Goal: Information Seeking & Learning: Find specific fact

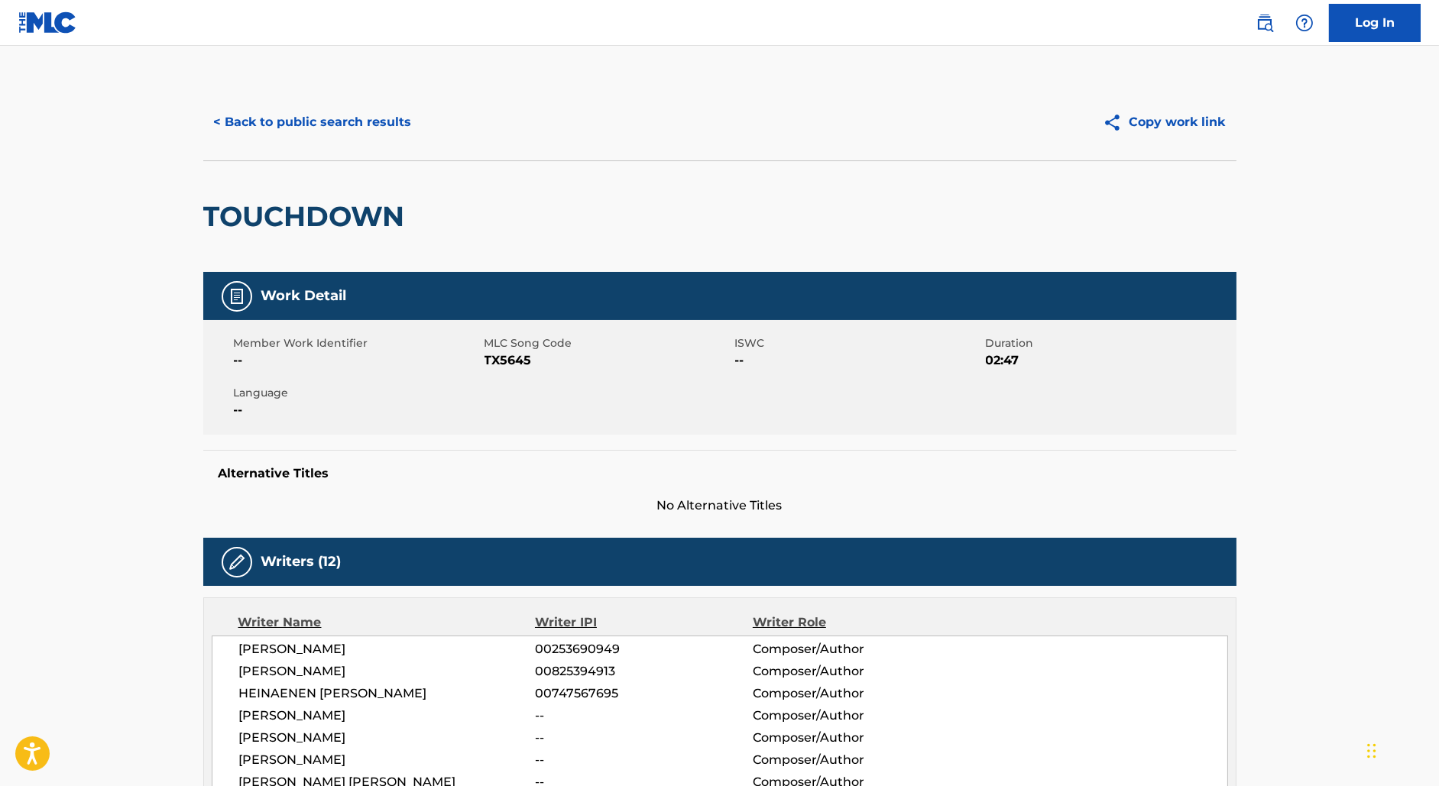
click at [289, 120] on button "< Back to public search results" at bounding box center [312, 122] width 219 height 38
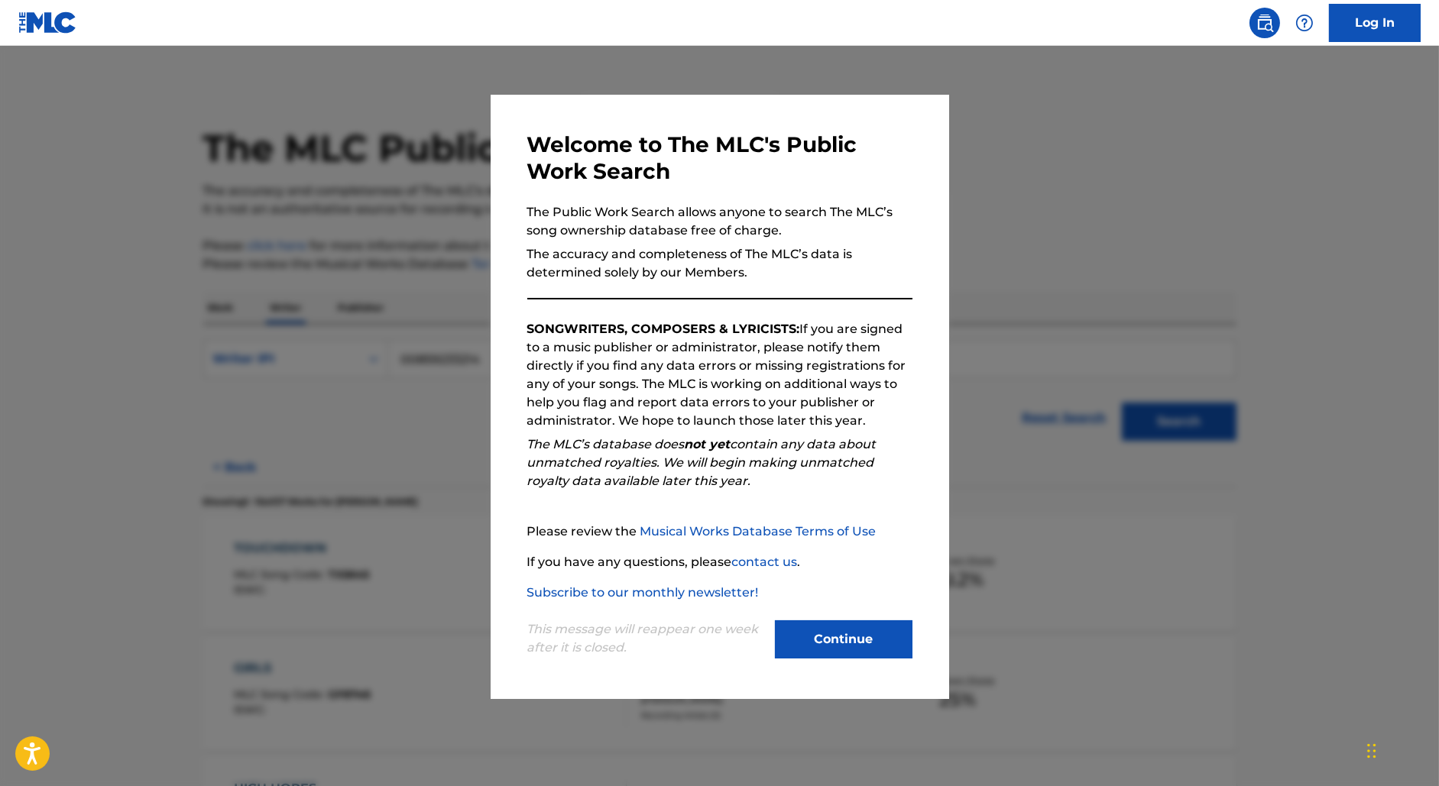
click at [387, 208] on div at bounding box center [719, 439] width 1439 height 786
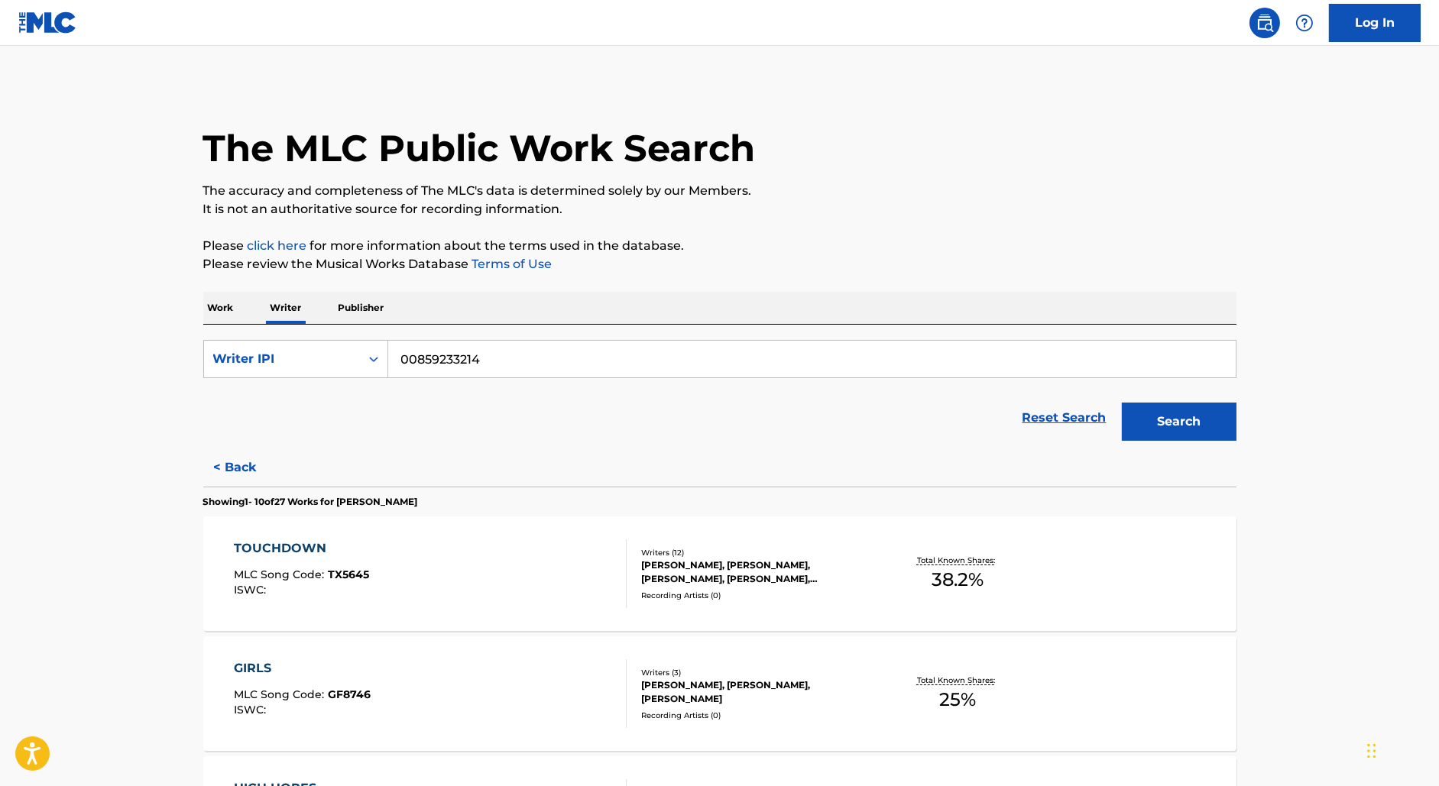
click at [230, 311] on p "Work" at bounding box center [220, 308] width 35 height 32
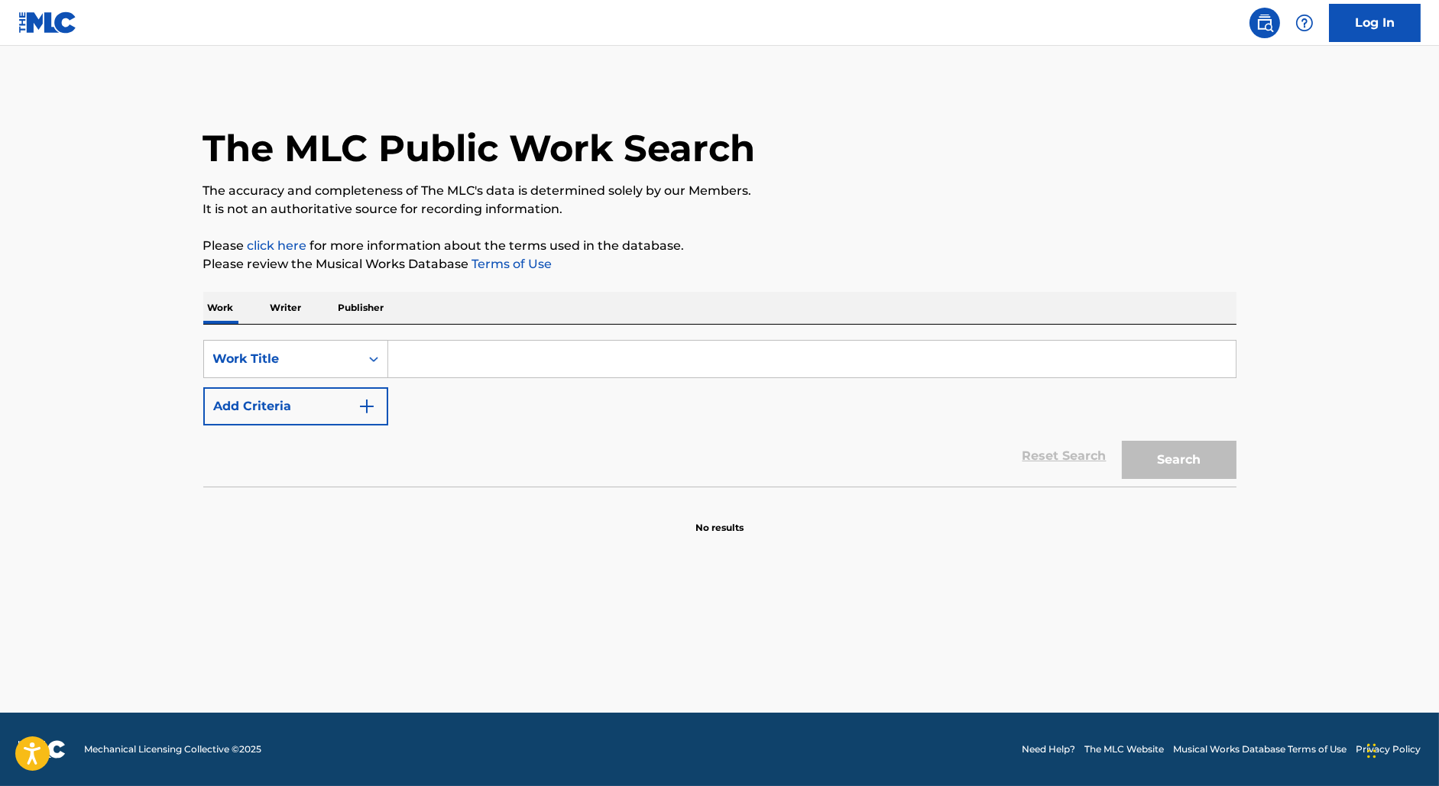
click at [455, 351] on input "Search Form" at bounding box center [811, 359] width 847 height 37
paste input "HOY ME DESACATO [PERSON_NAME]"
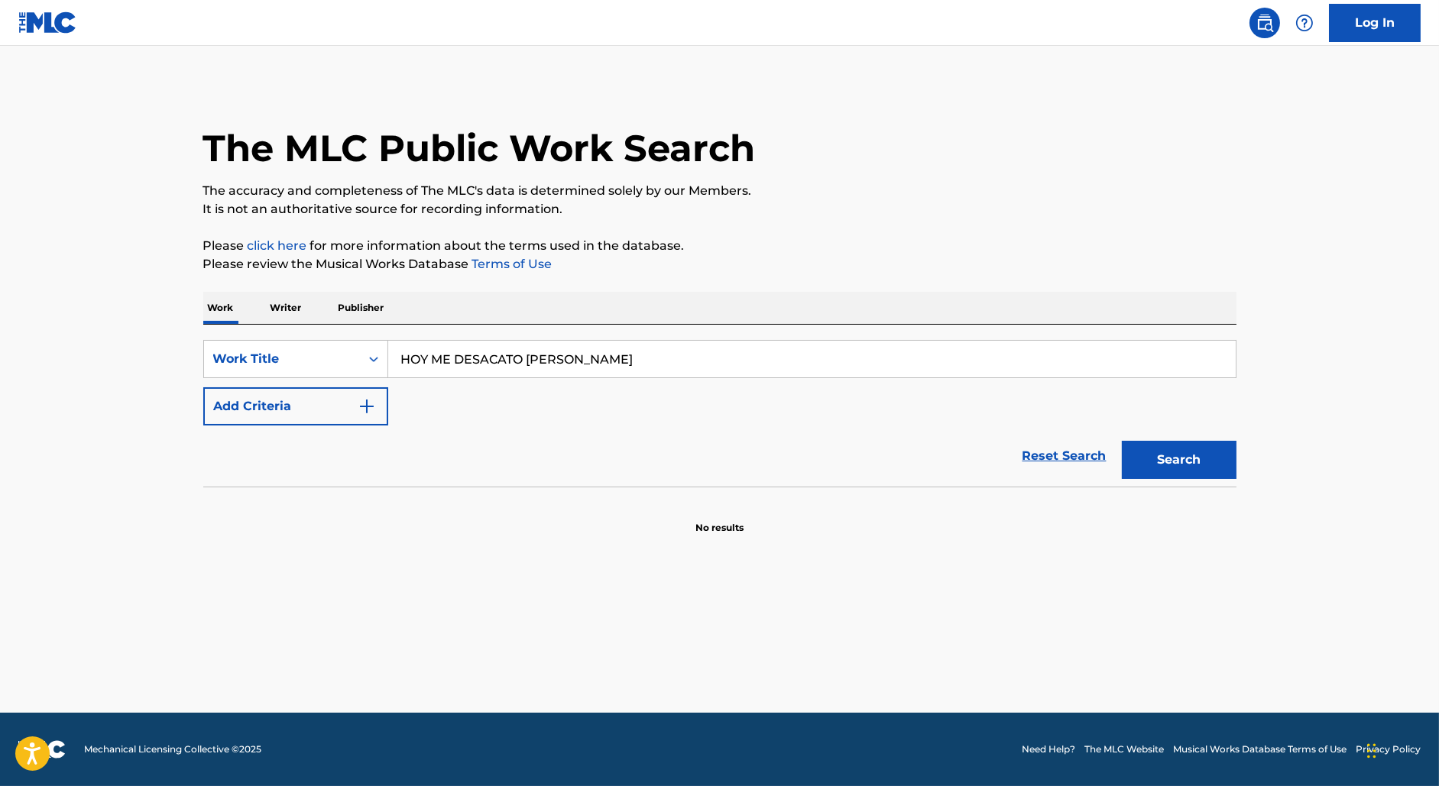
type input "HOY ME DESACATO [PERSON_NAME]"
click at [307, 397] on button "Add Criteria" at bounding box center [295, 406] width 185 height 38
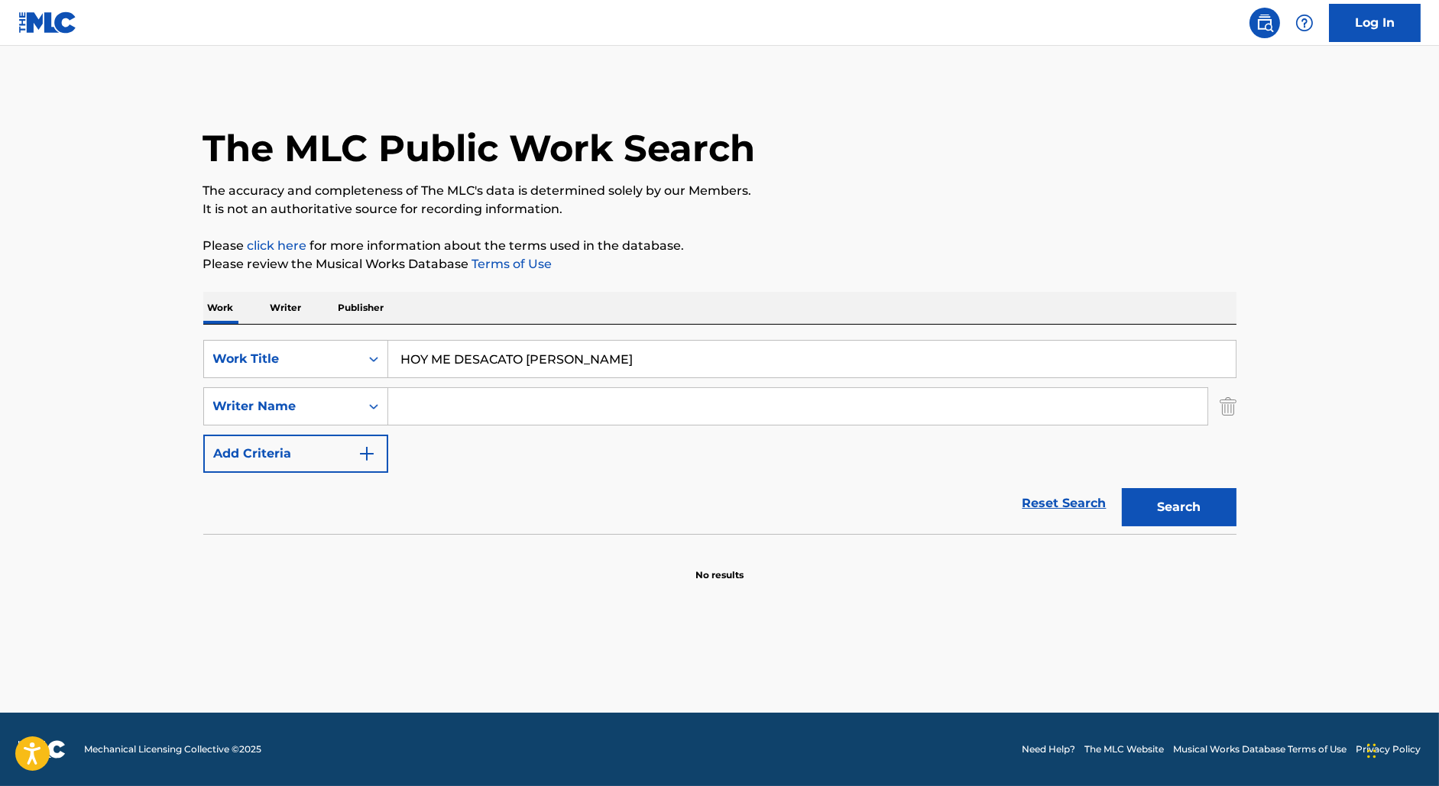
click at [438, 403] on input "Search Form" at bounding box center [797, 406] width 819 height 37
click at [1122, 488] on button "Search" at bounding box center [1179, 507] width 115 height 38
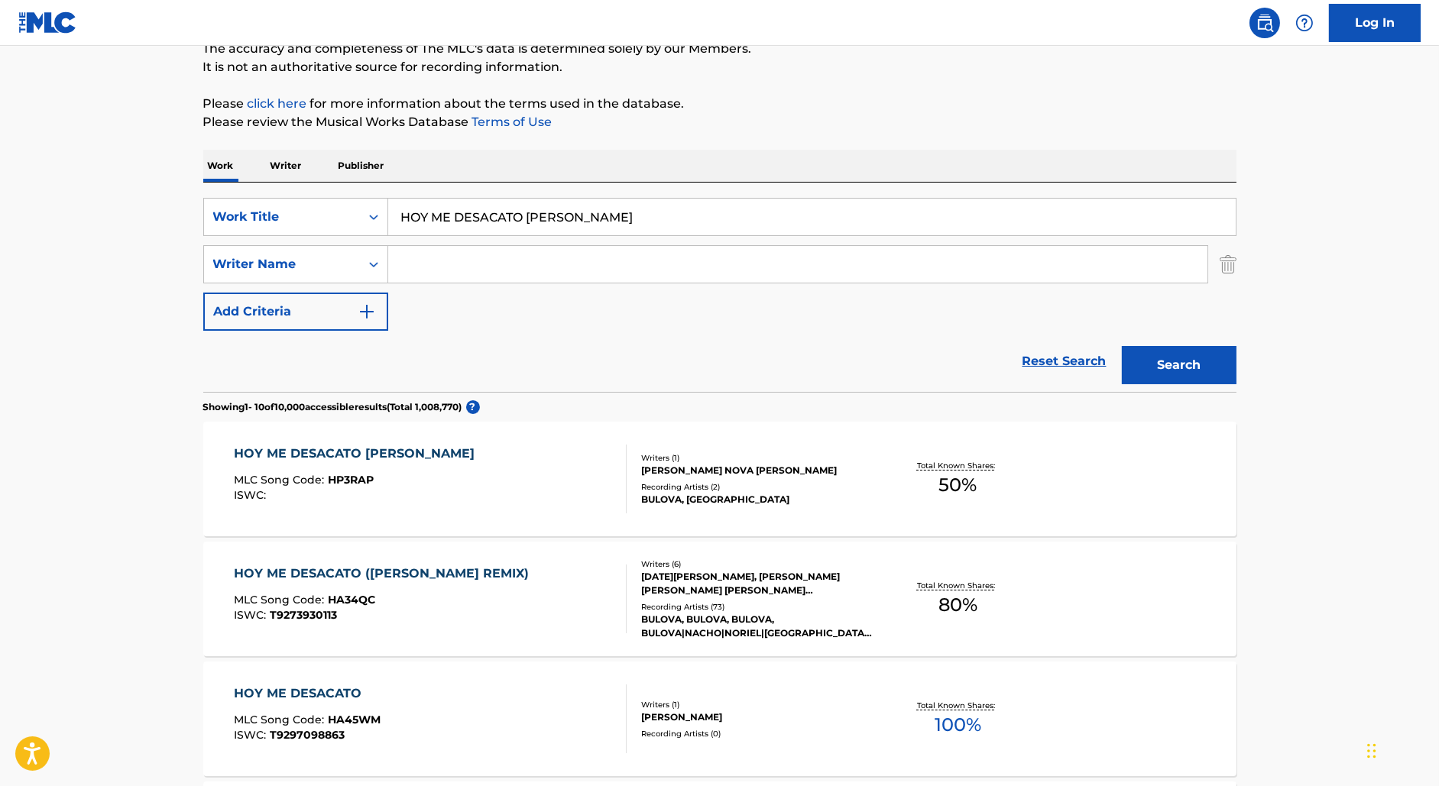
scroll to position [145, 0]
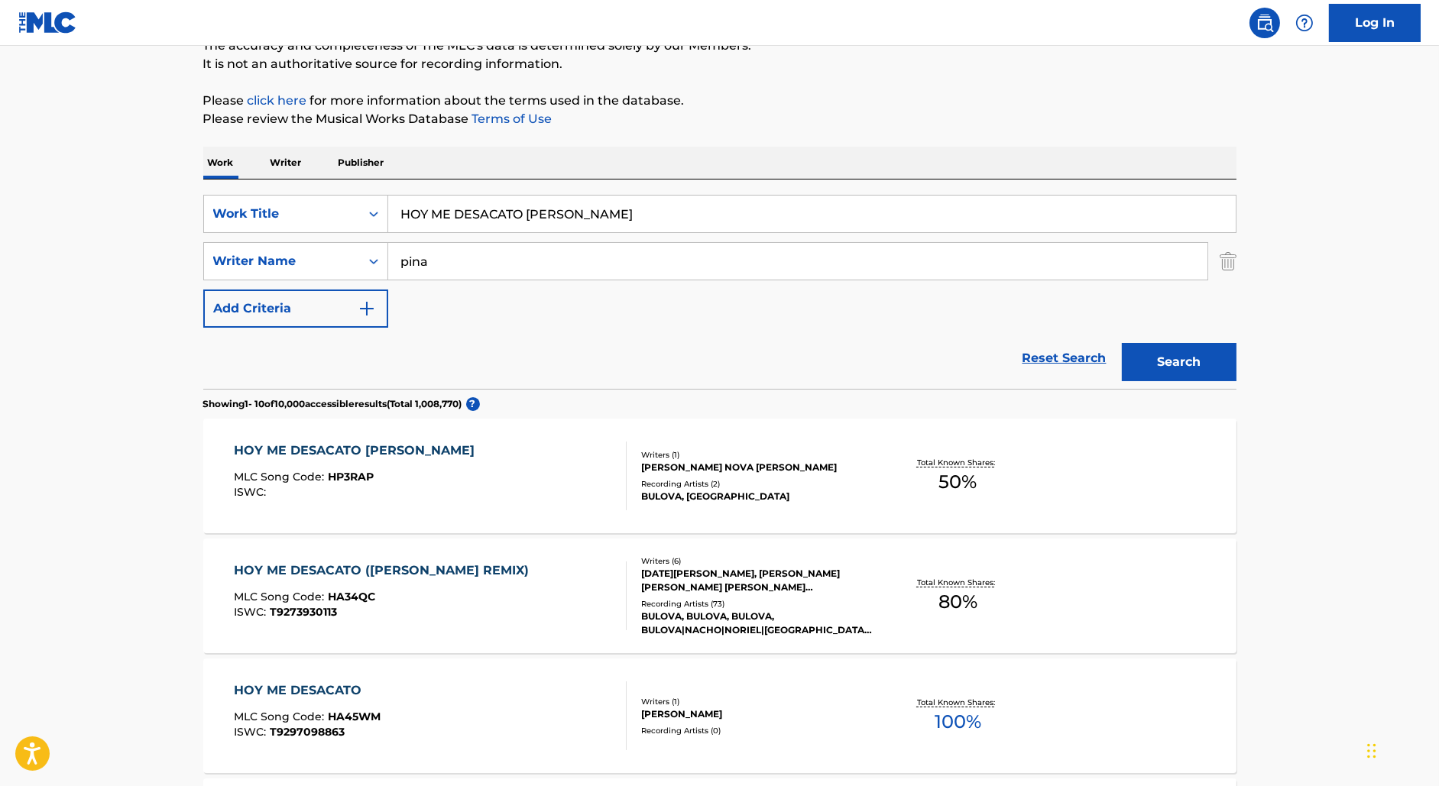
type input "pina"
click at [1122, 343] on button "Search" at bounding box center [1179, 362] width 115 height 38
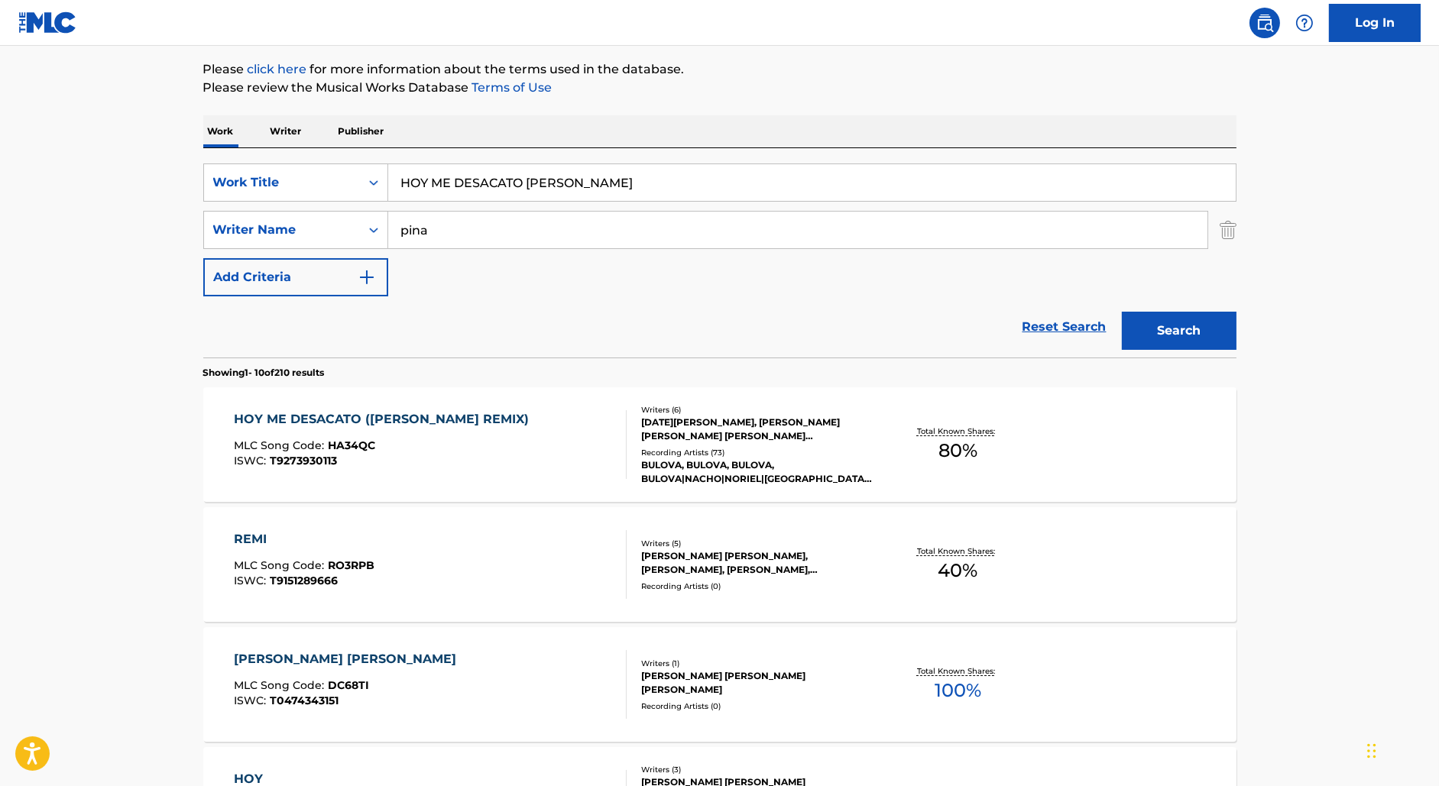
scroll to position [178, 0]
click at [552, 442] on div "HOY ME DESACATO ([PERSON_NAME] REMIX) MLC Song Code : HA34QC ISWC : T9273930113" at bounding box center [430, 443] width 393 height 69
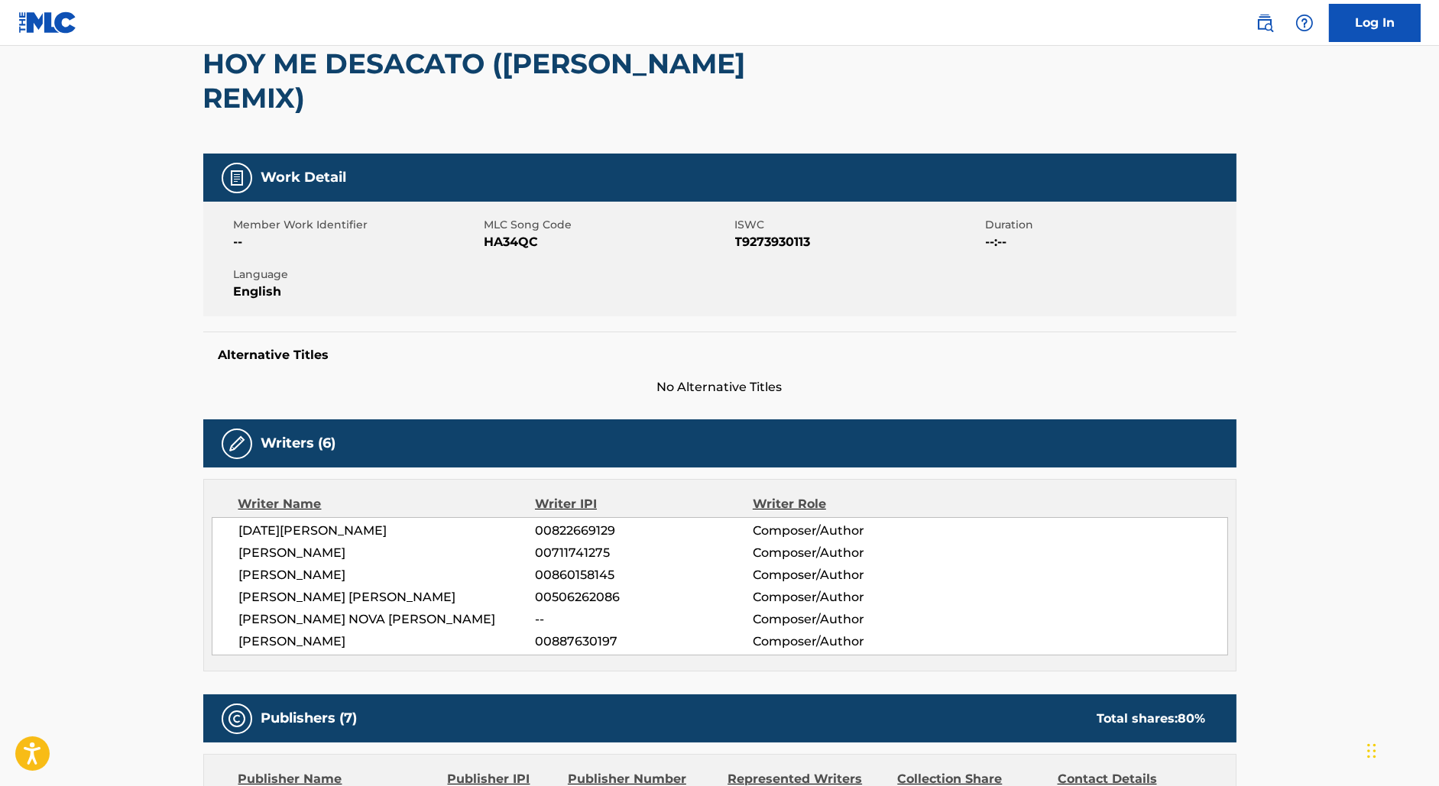
scroll to position [176, 0]
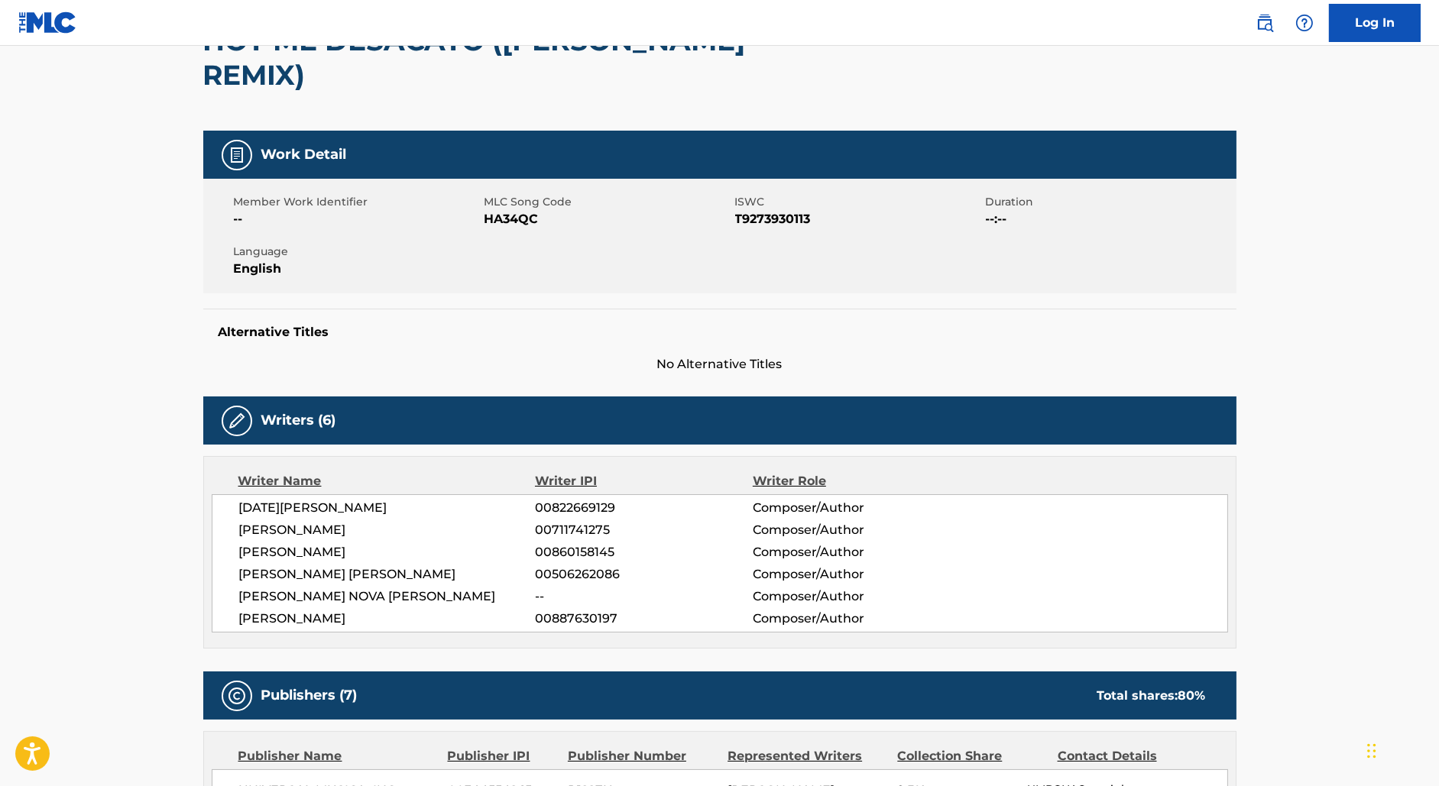
drag, startPoint x: 399, startPoint y: 582, endPoint x: 222, endPoint y: 584, distance: 176.5
click at [222, 584] on div "[DATE][PERSON_NAME] ROMAN 00822669129 Composer/Author [PERSON_NAME] 00711741275…" at bounding box center [720, 563] width 1016 height 138
copy span "[PERSON_NAME]"
drag, startPoint x: 552, startPoint y: 587, endPoint x: 642, endPoint y: 587, distance: 89.4
click at [642, 610] on span "00887630197" at bounding box center [643, 619] width 217 height 18
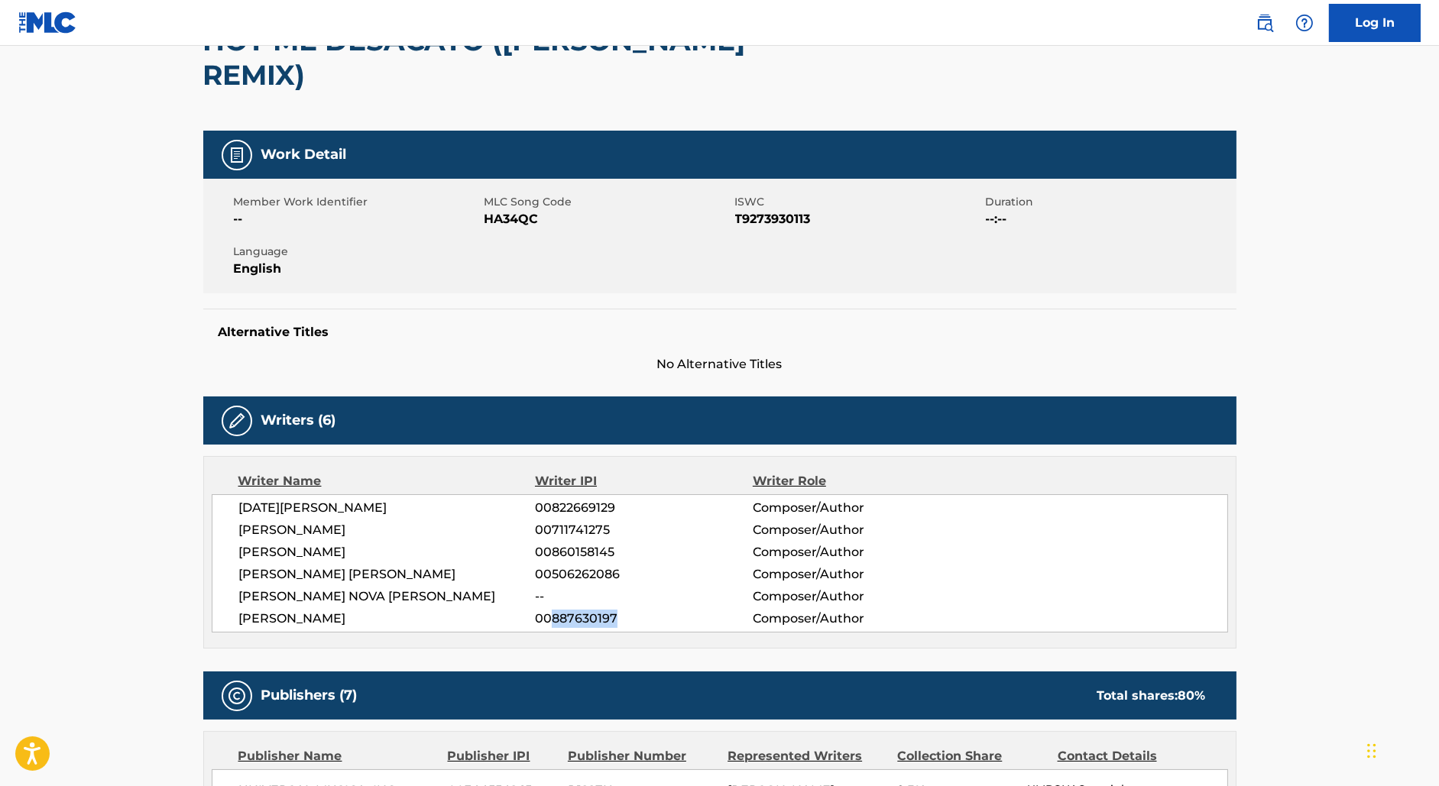
copy span "887630197"
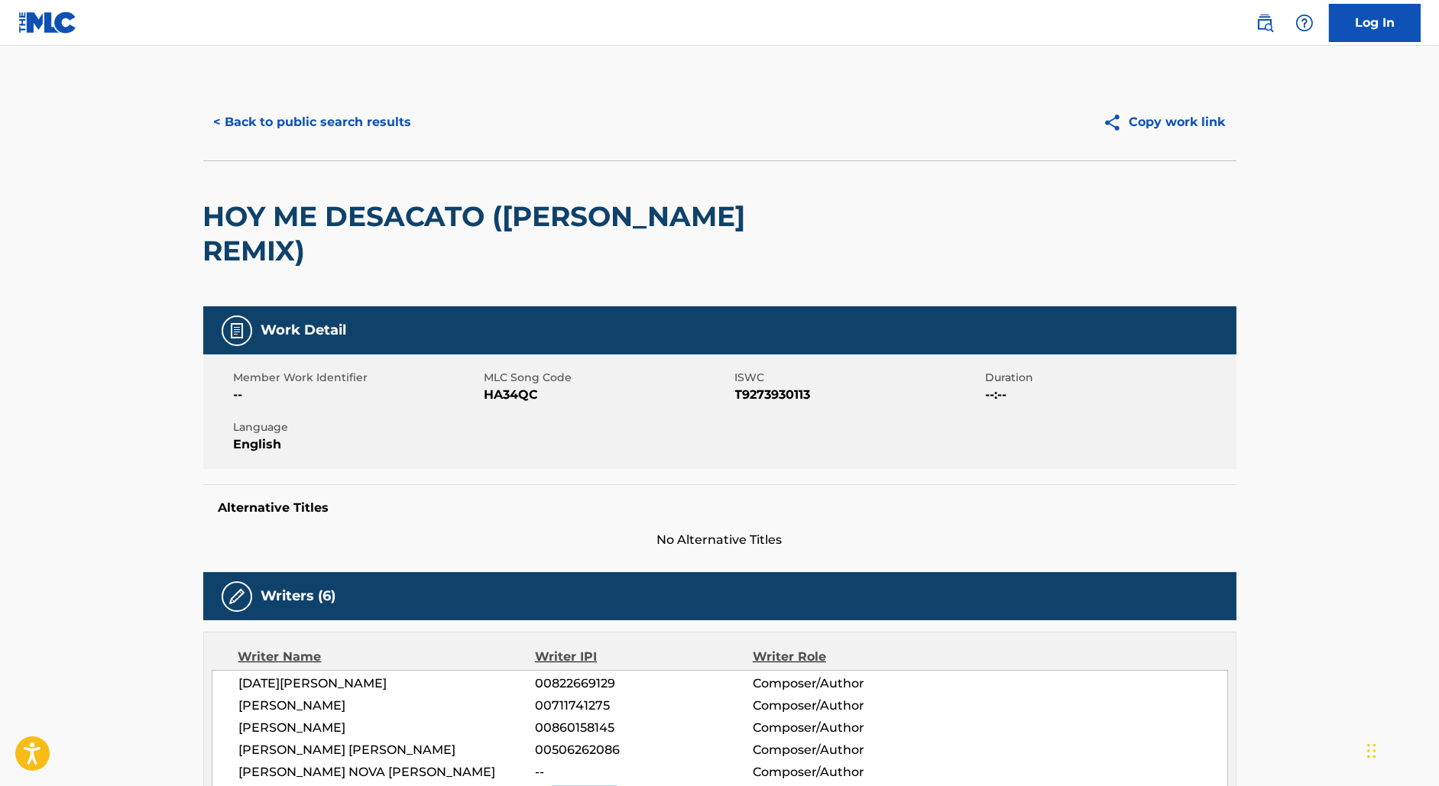
click at [248, 125] on button "< Back to public search results" at bounding box center [312, 122] width 219 height 38
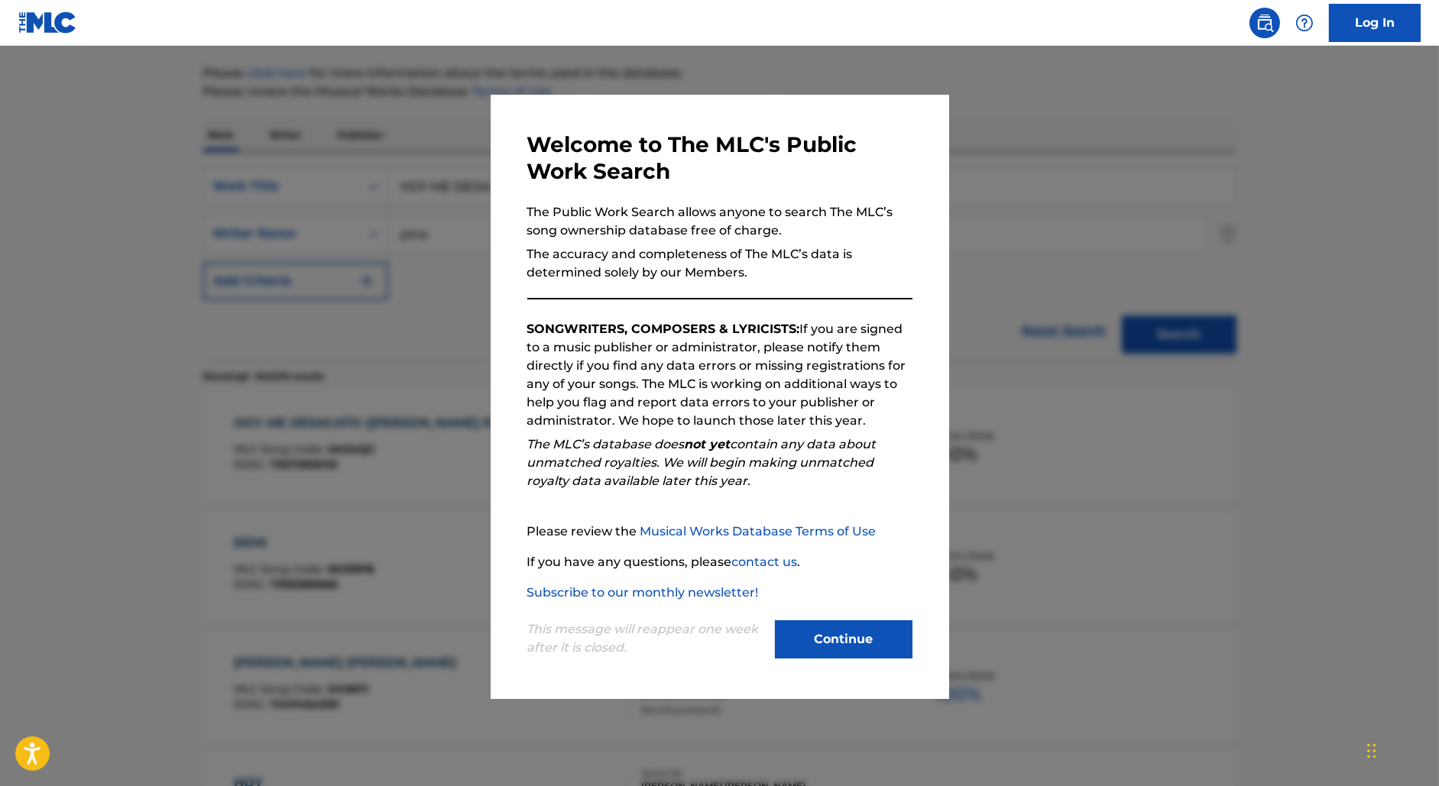
scroll to position [169, 0]
click at [364, 231] on div at bounding box center [719, 439] width 1439 height 786
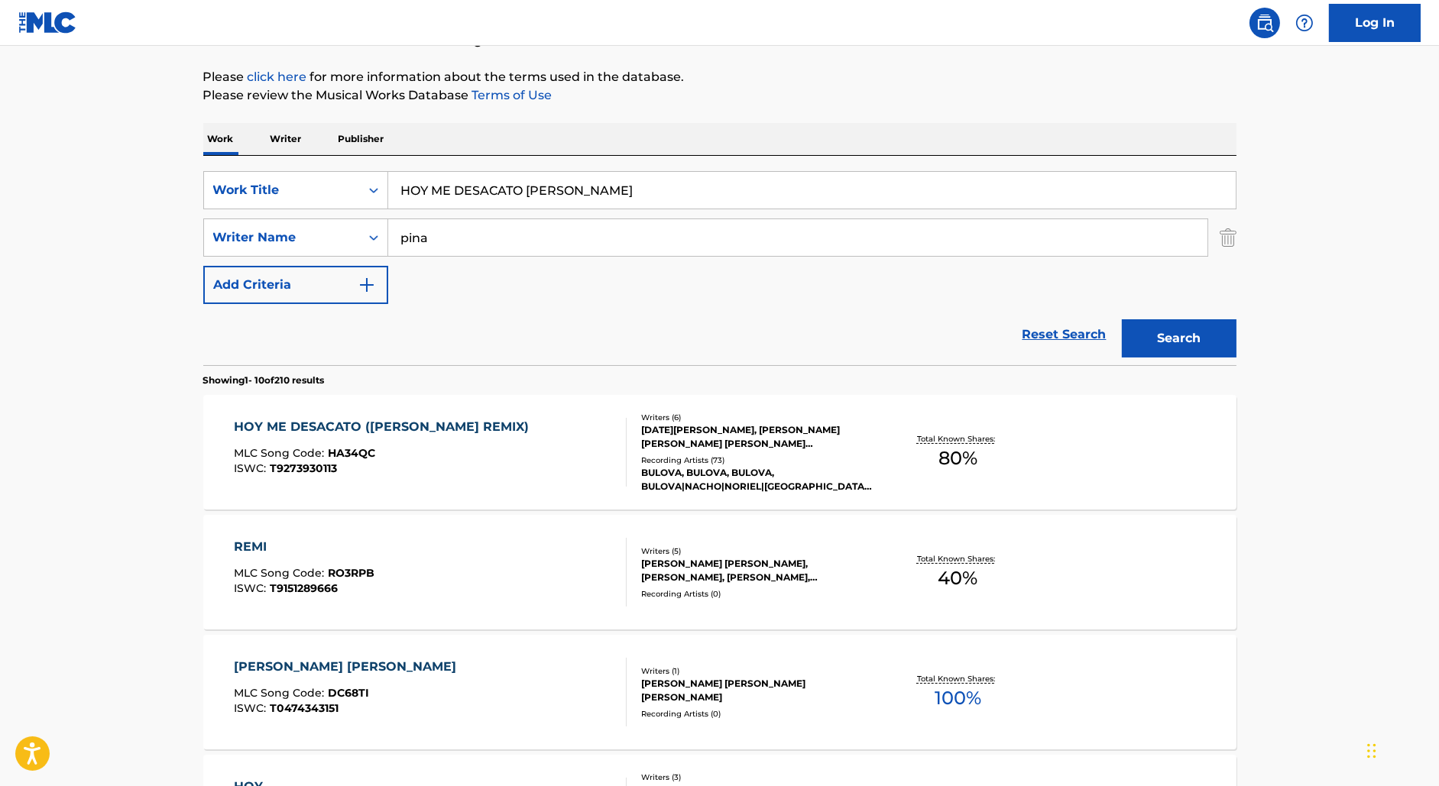
click at [515, 191] on input "HOY ME DESACATO [PERSON_NAME]" at bounding box center [811, 190] width 847 height 37
paste input "AIDS RESULTS"
type input "AIDS RESULTS"
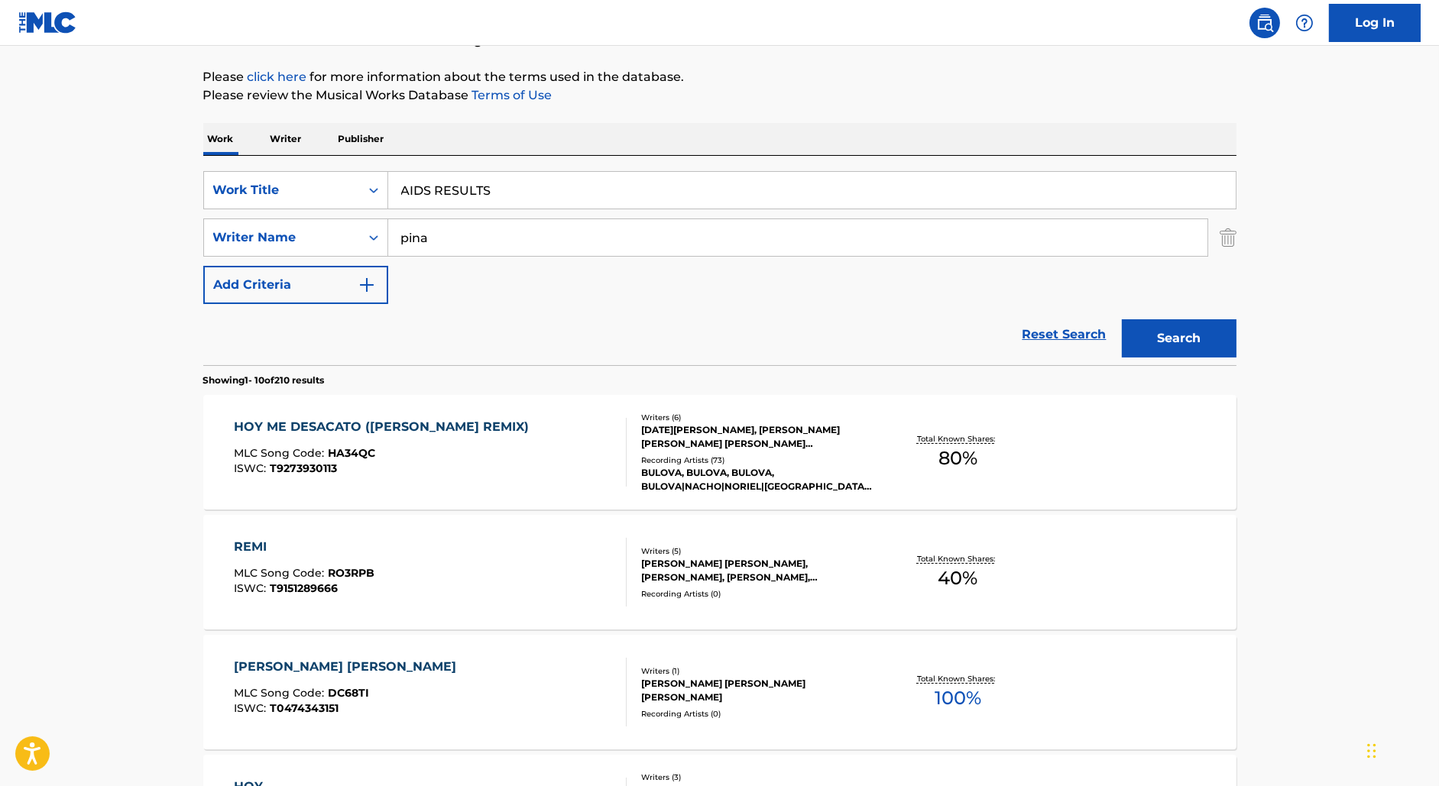
click at [407, 238] on input "pina" at bounding box center [797, 237] width 819 height 37
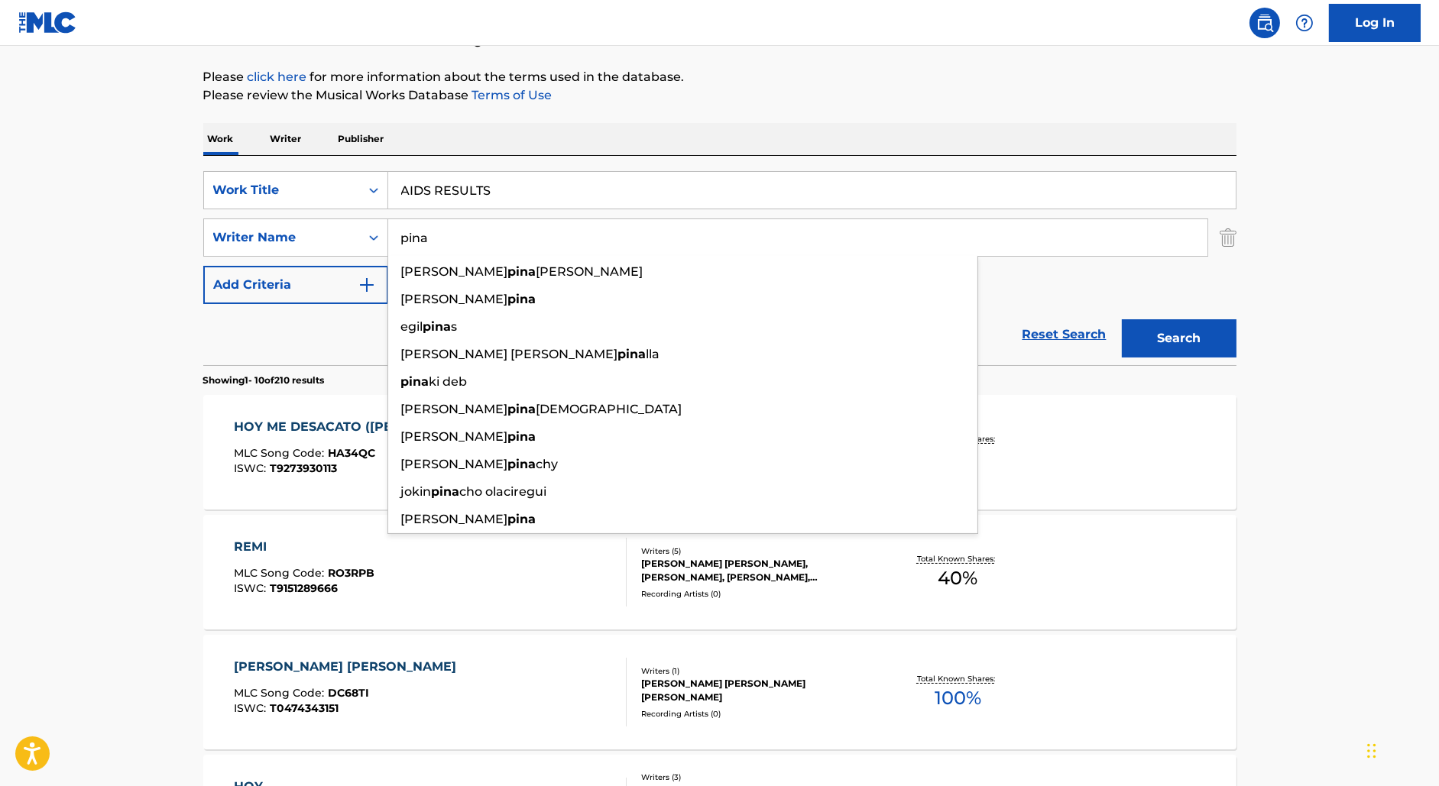
click at [407, 238] on input "pina" at bounding box center [797, 237] width 819 height 37
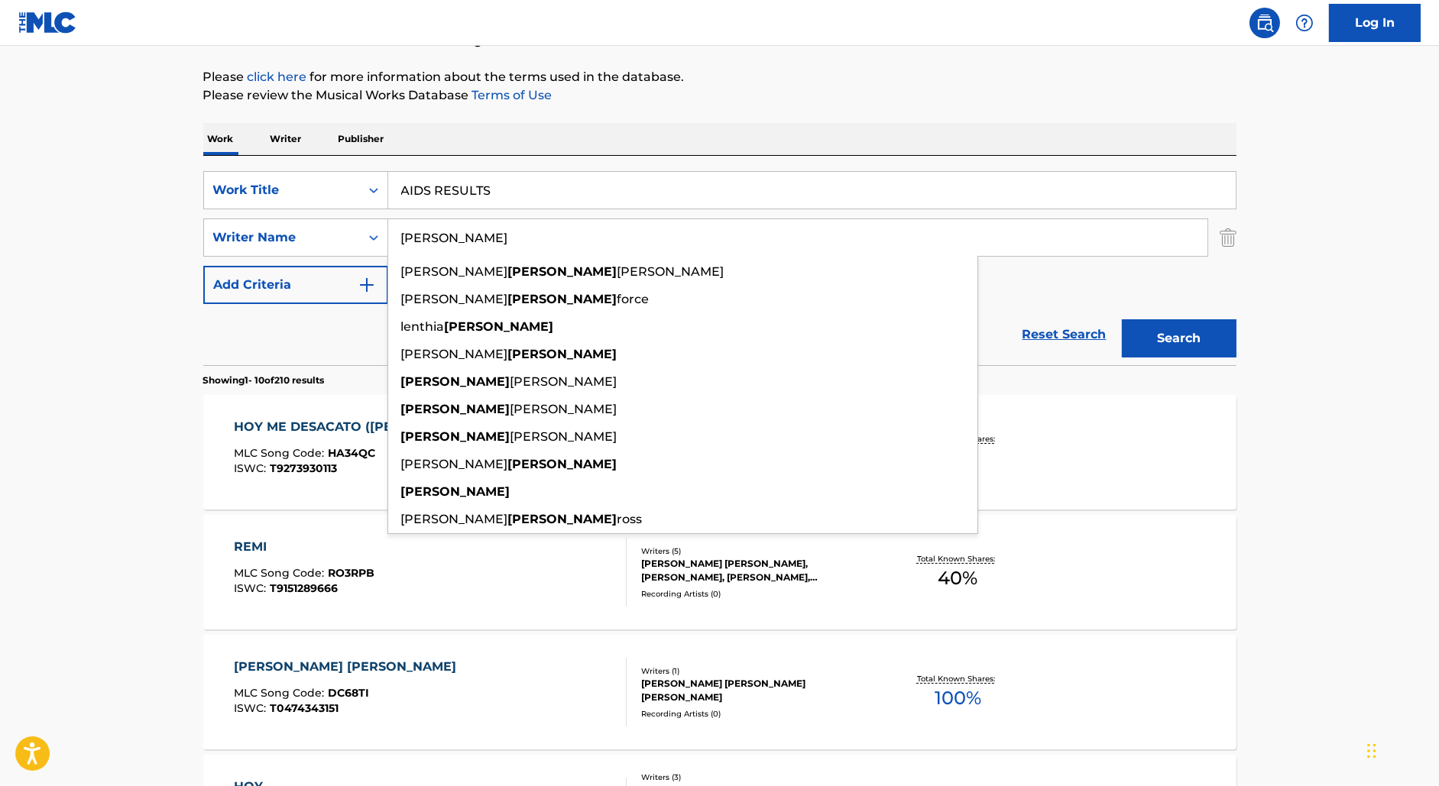
type input "[PERSON_NAME]"
click at [1122, 319] on button "Search" at bounding box center [1179, 338] width 115 height 38
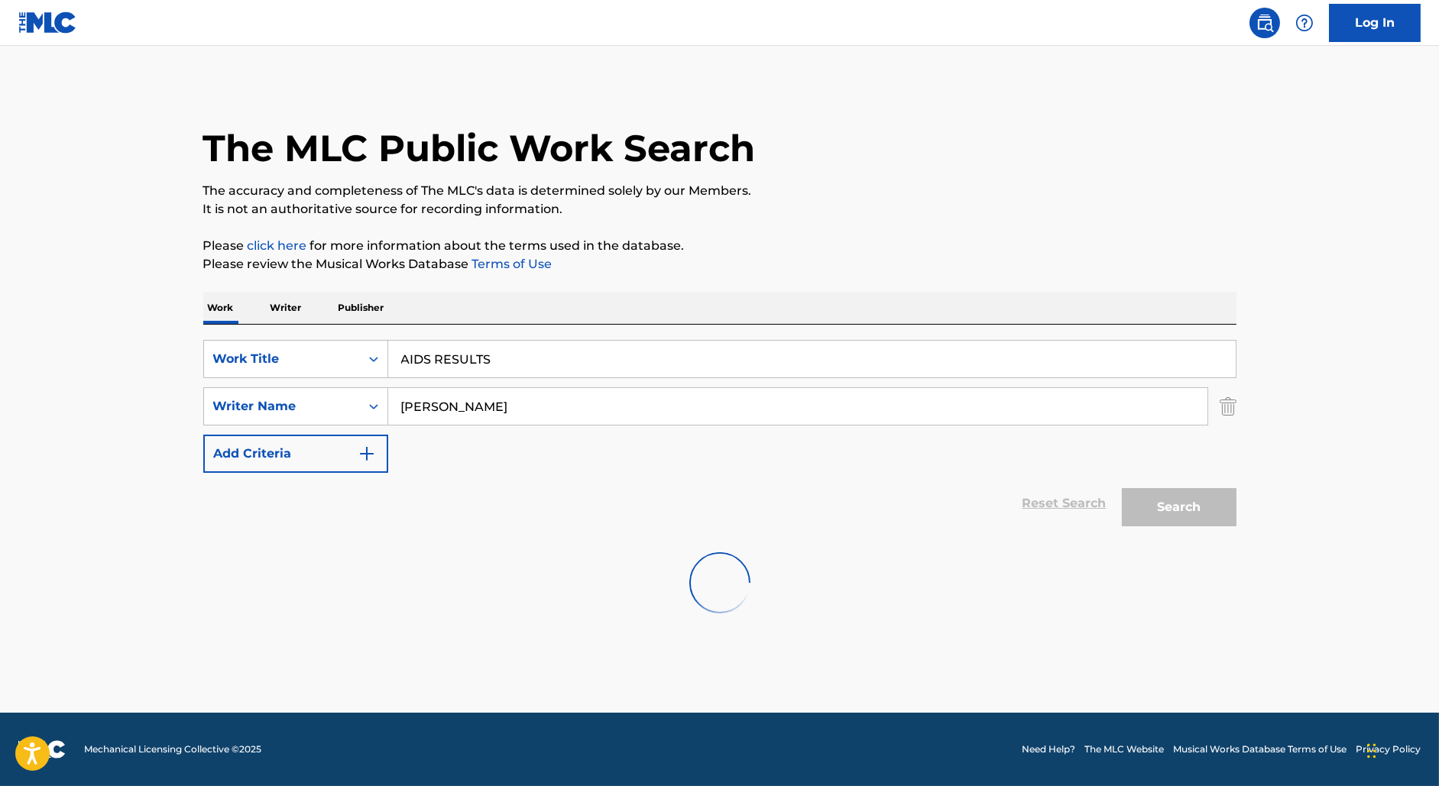
scroll to position [0, 0]
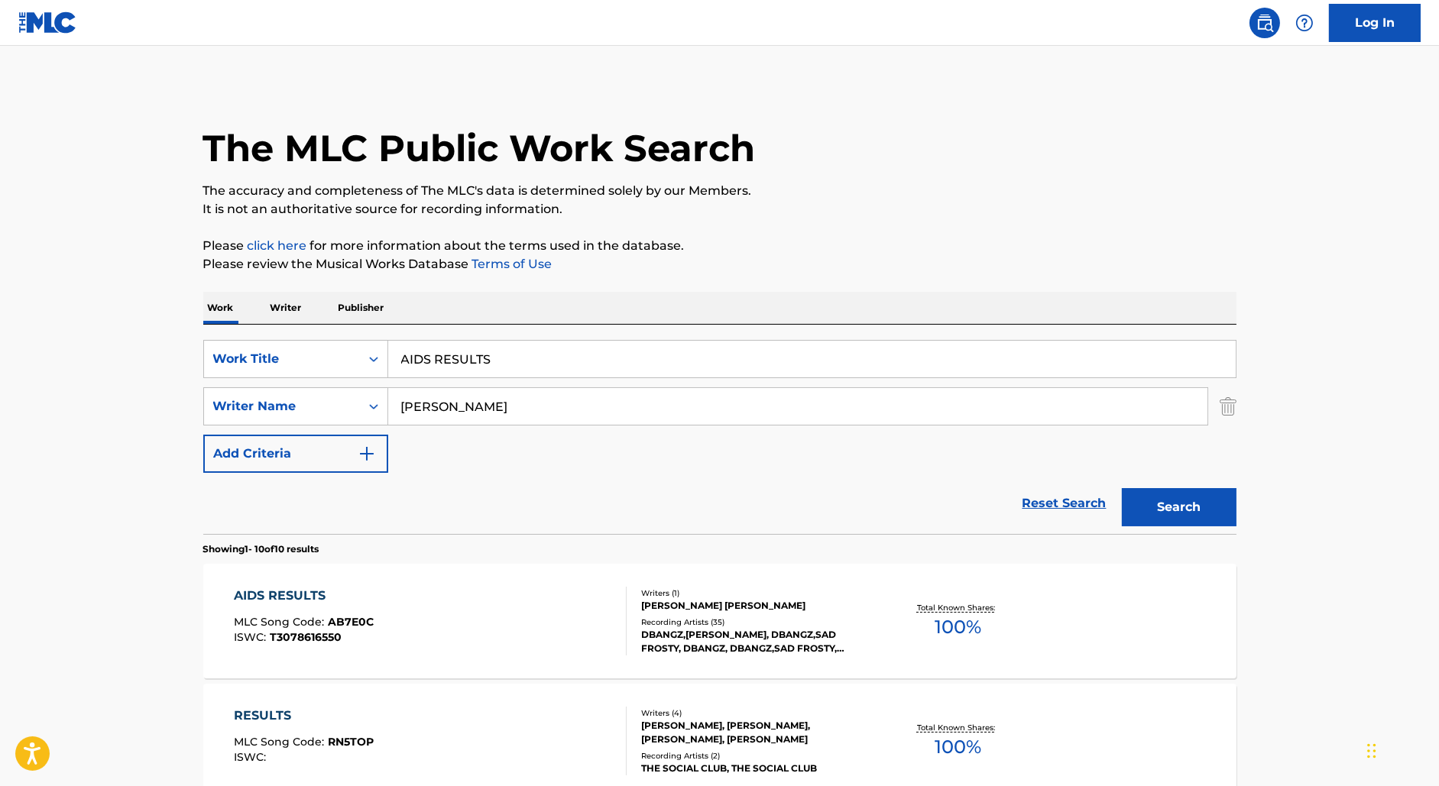
click at [503, 604] on div "AIDS RESULTS MLC Song Code : AB7E0C ISWC : T3078616550" at bounding box center [430, 621] width 393 height 69
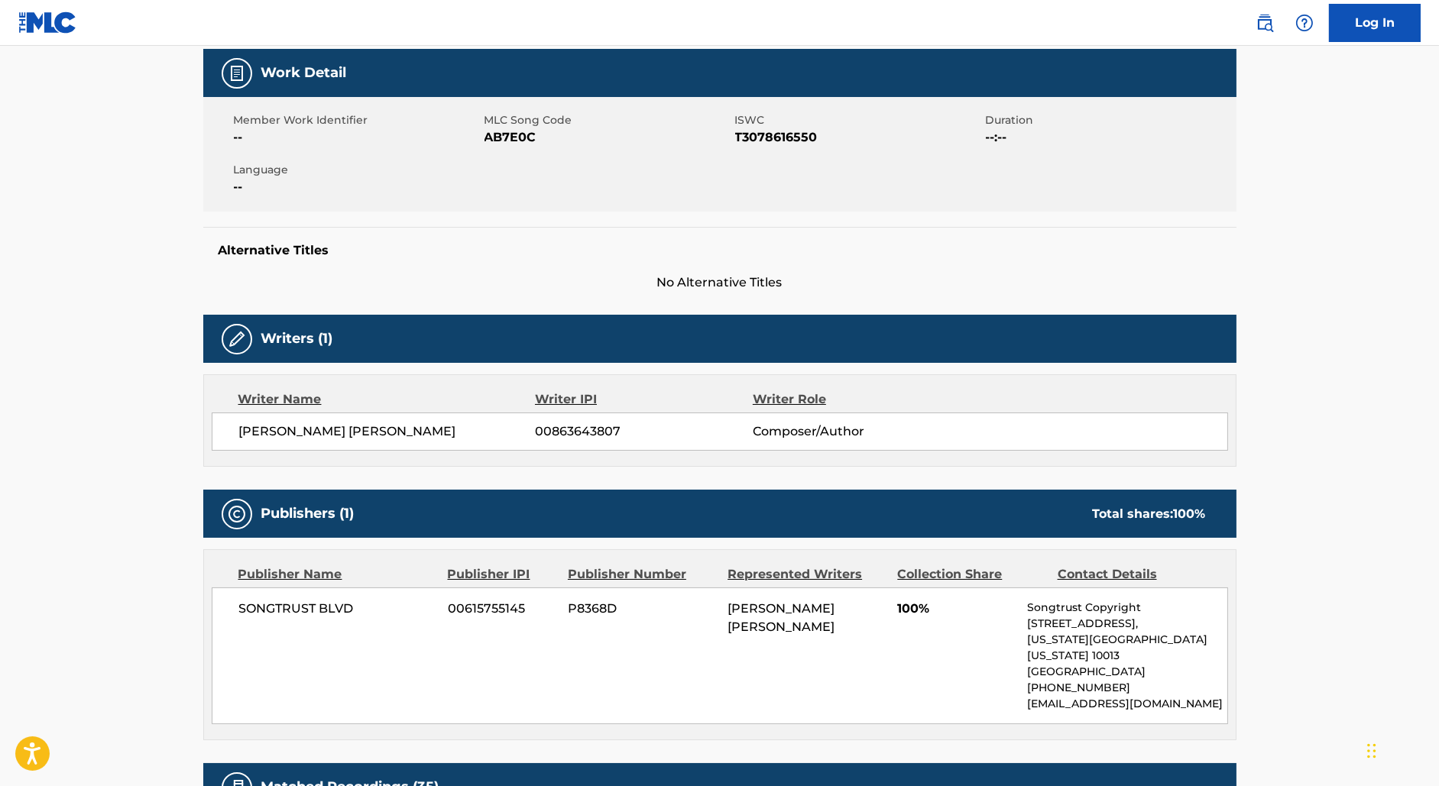
scroll to position [243, 0]
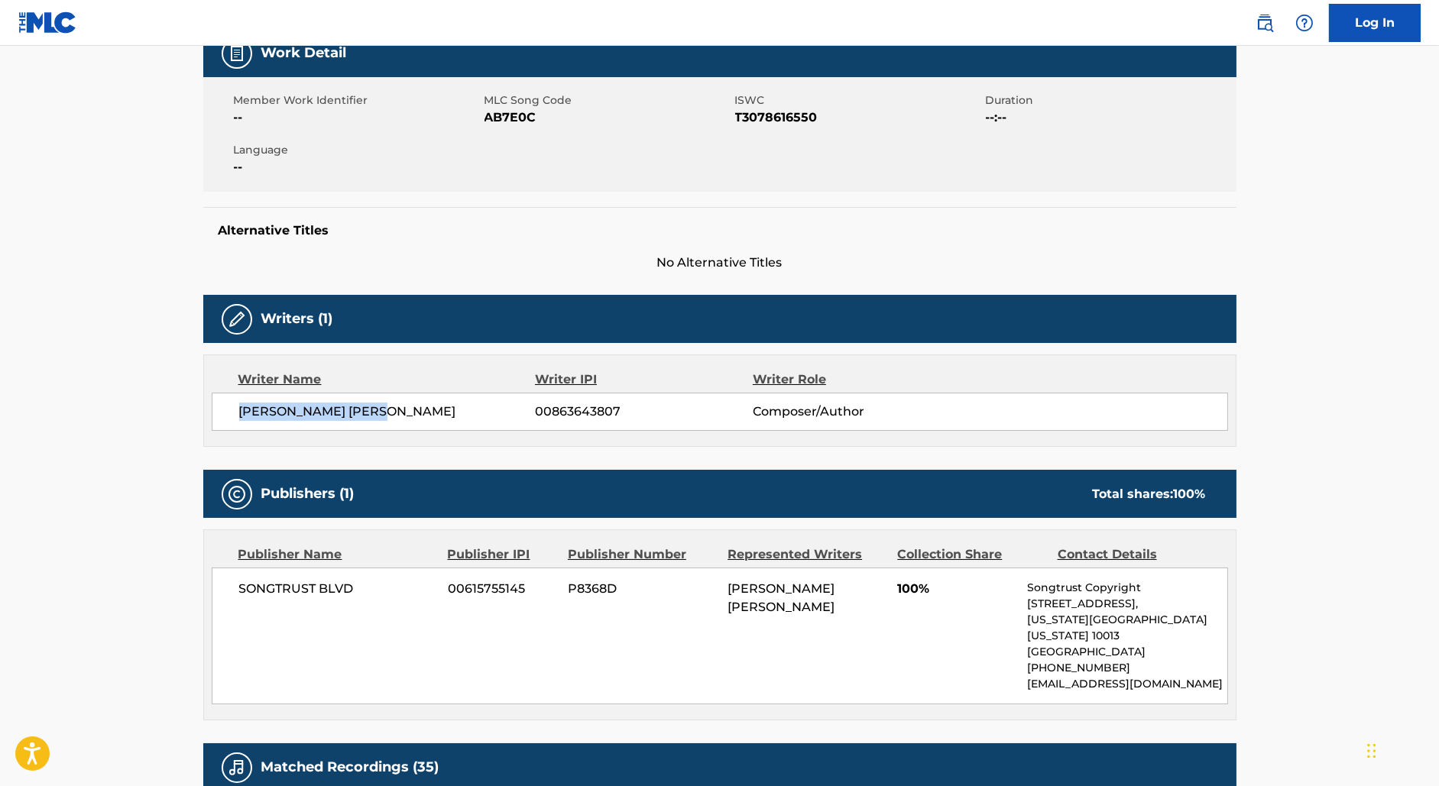
drag, startPoint x: 391, startPoint y: 406, endPoint x: 159, endPoint y: 406, distance: 232.3
click at [159, 406] on main "< Back to public search results Copy work link AIDS RESULTS Work Detail Member …" at bounding box center [719, 558] width 1439 height 1510
copy span "[PERSON_NAME] [PERSON_NAME]"
drag, startPoint x: 550, startPoint y: 408, endPoint x: 678, endPoint y: 409, distance: 128.4
click at [675, 409] on span "00863643807" at bounding box center [643, 412] width 217 height 18
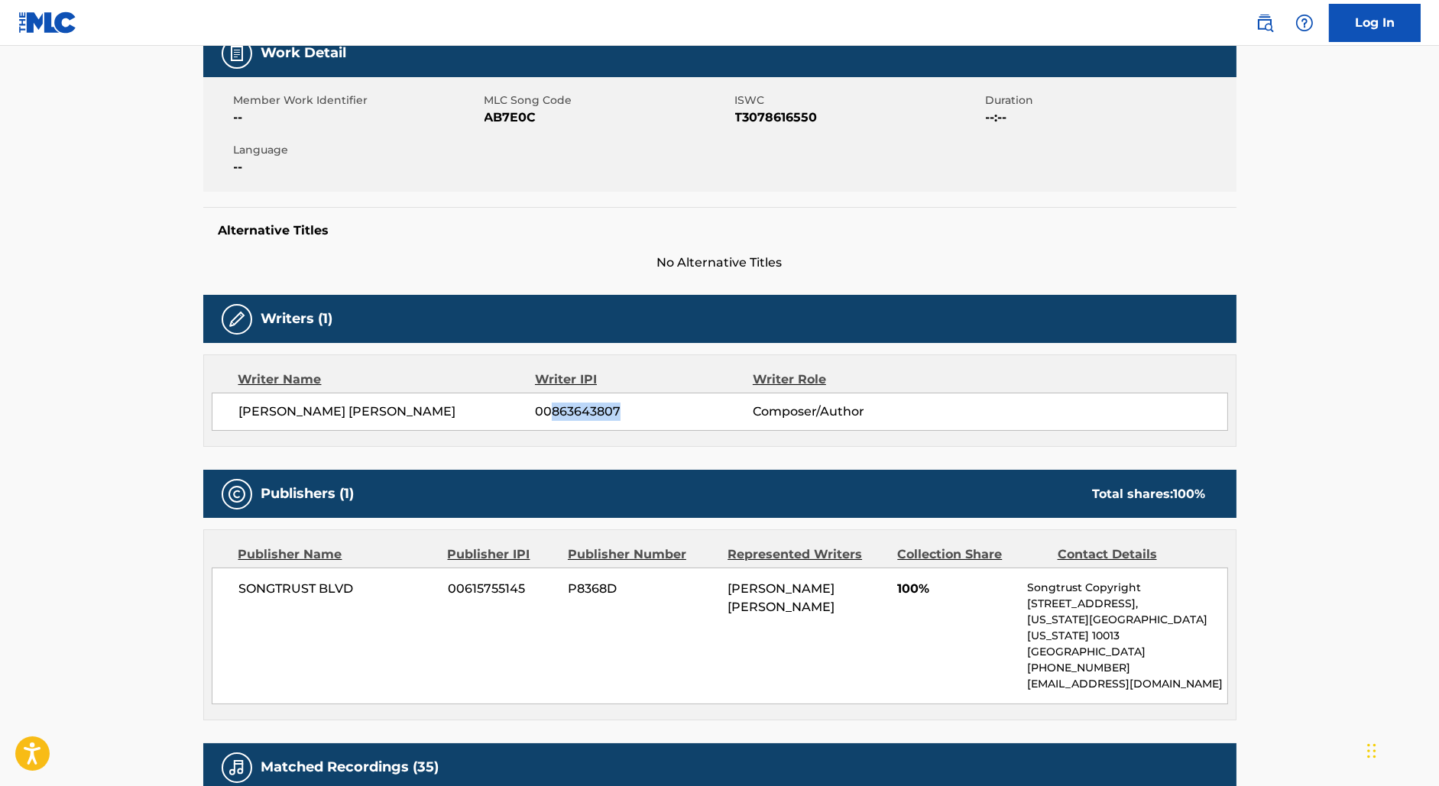
copy span "863643807"
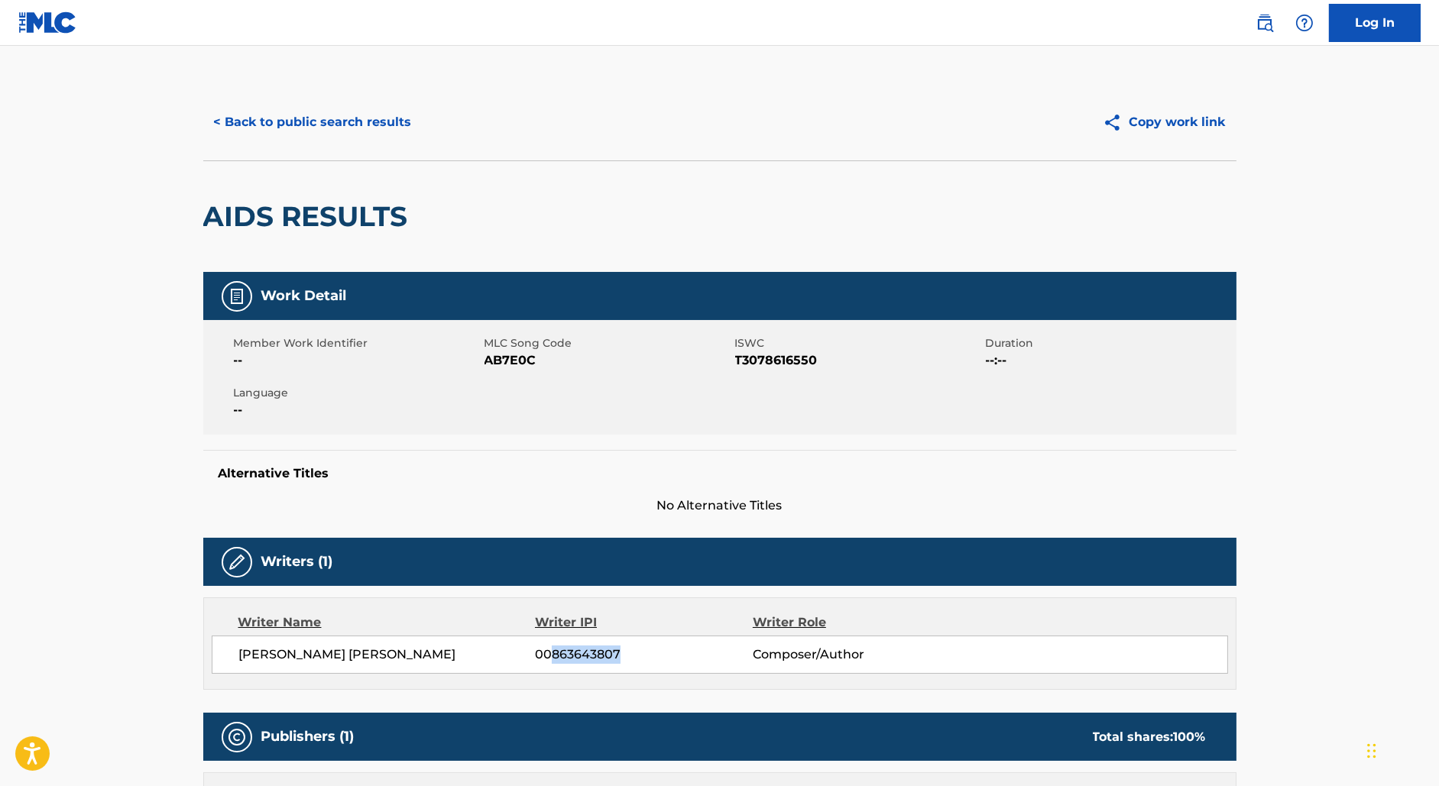
click at [291, 112] on button "< Back to public search results" at bounding box center [312, 122] width 219 height 38
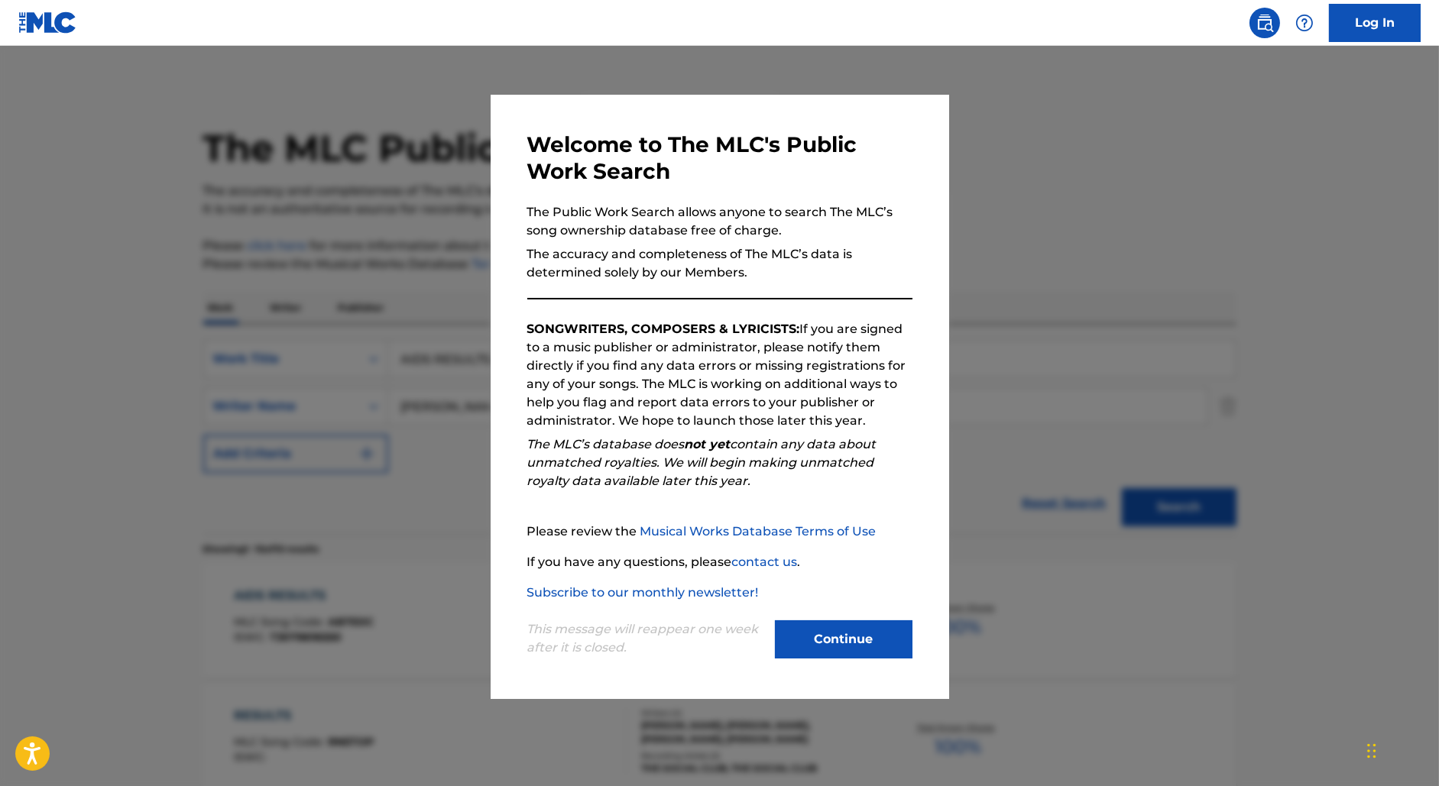
click at [418, 266] on div at bounding box center [719, 439] width 1439 height 786
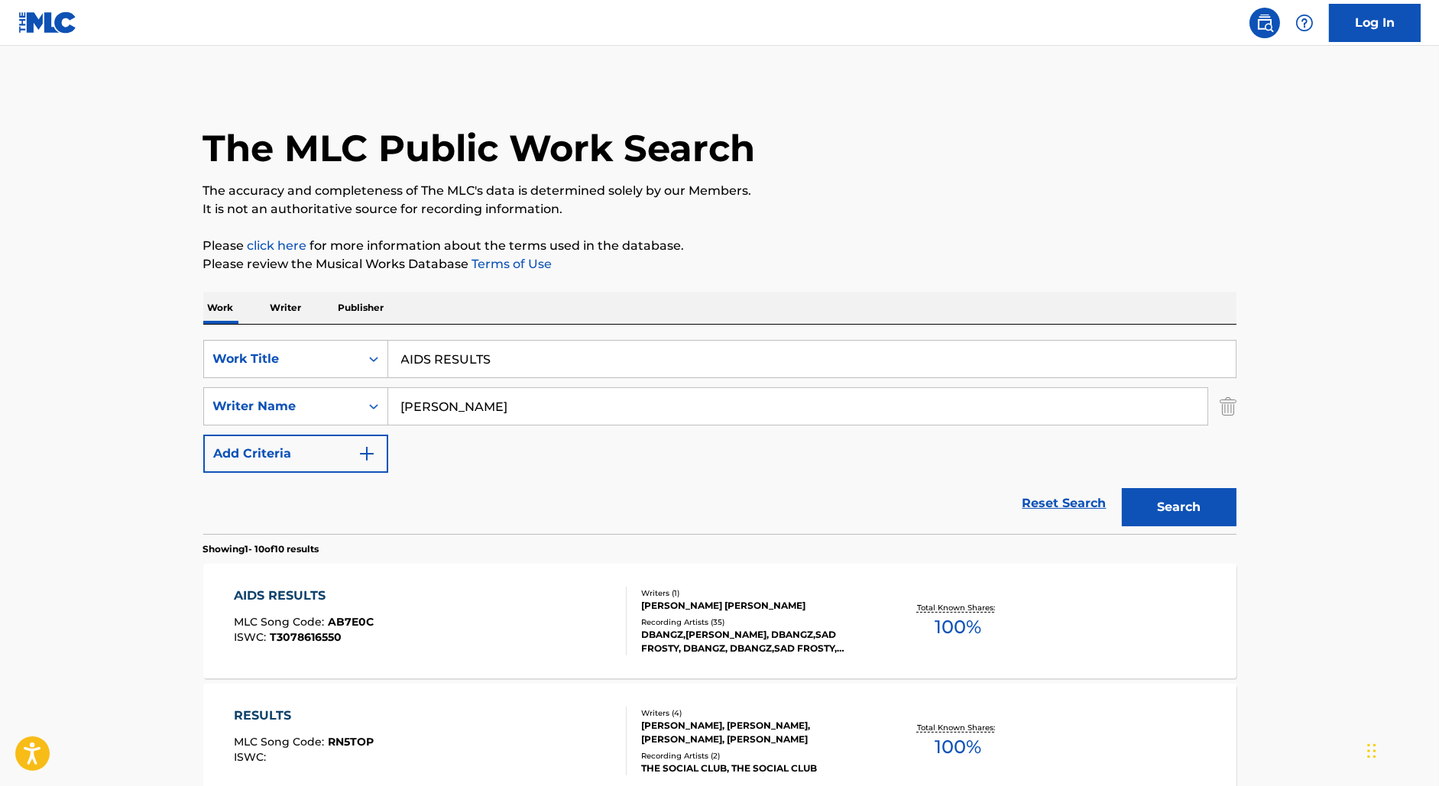
click at [432, 364] on input "AIDS RESULTS" at bounding box center [811, 359] width 847 height 37
paste input "MILLONETA"
type input "MILLONETA"
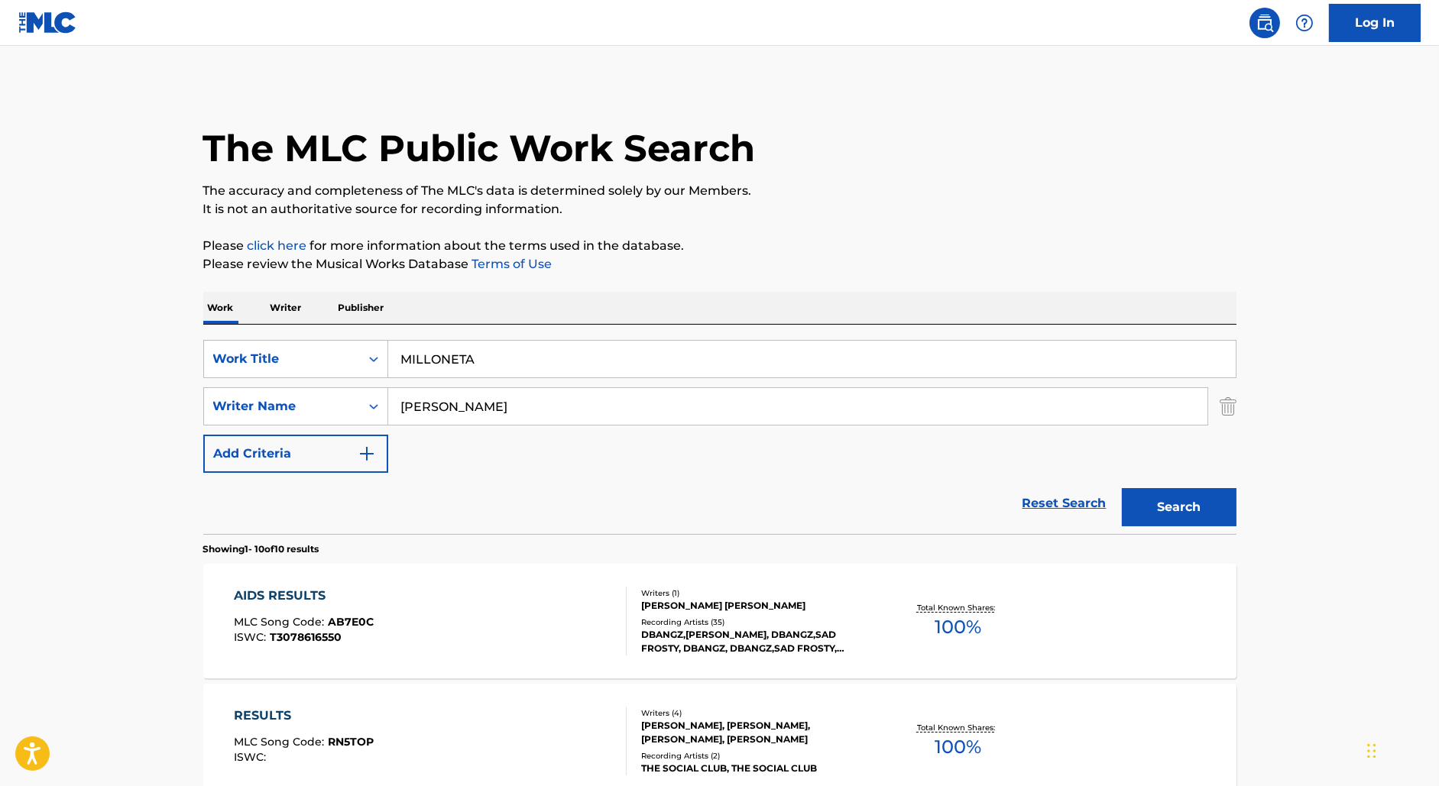
click at [413, 403] on input "[PERSON_NAME]" at bounding box center [797, 406] width 819 height 37
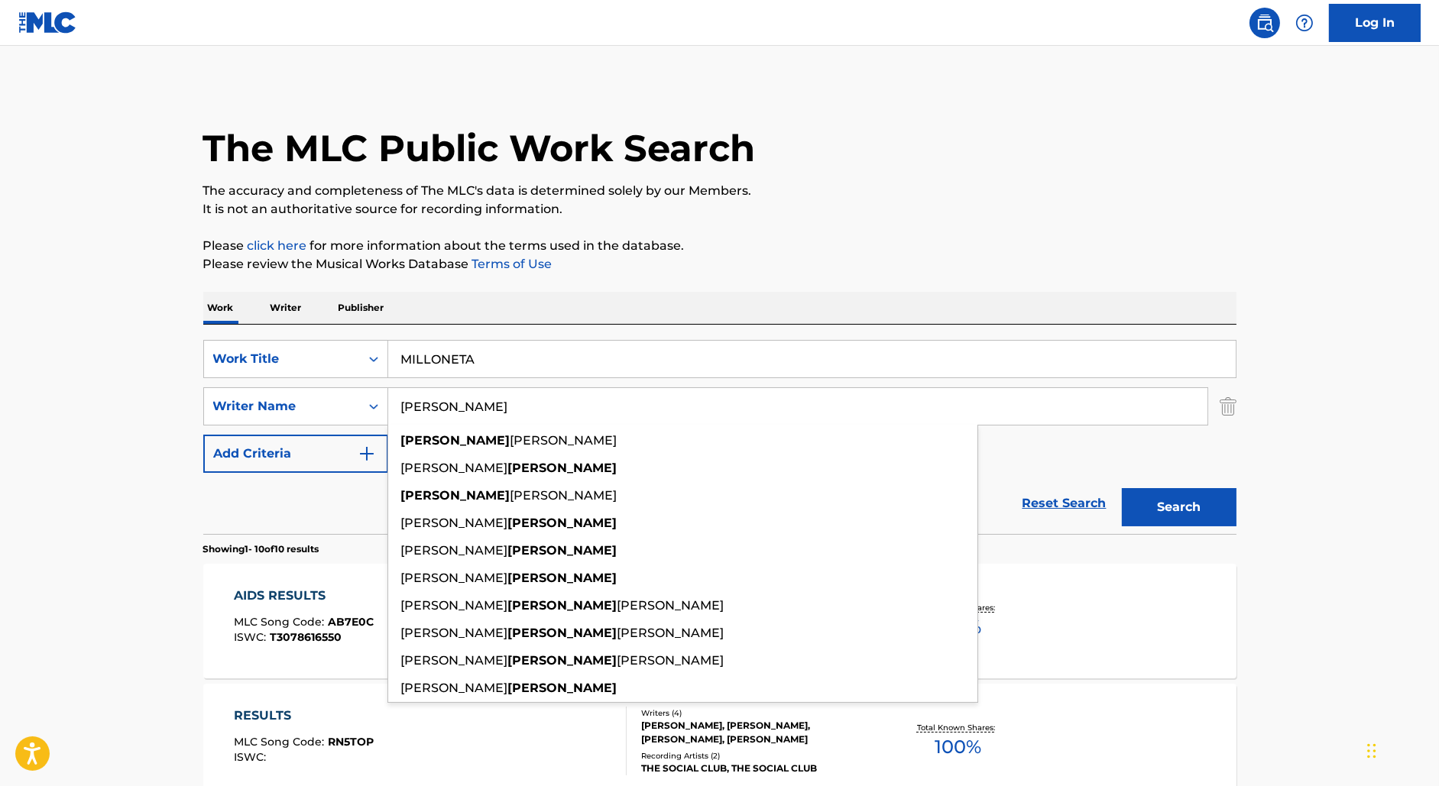
click at [413, 403] on input "[PERSON_NAME]" at bounding box center [797, 406] width 819 height 37
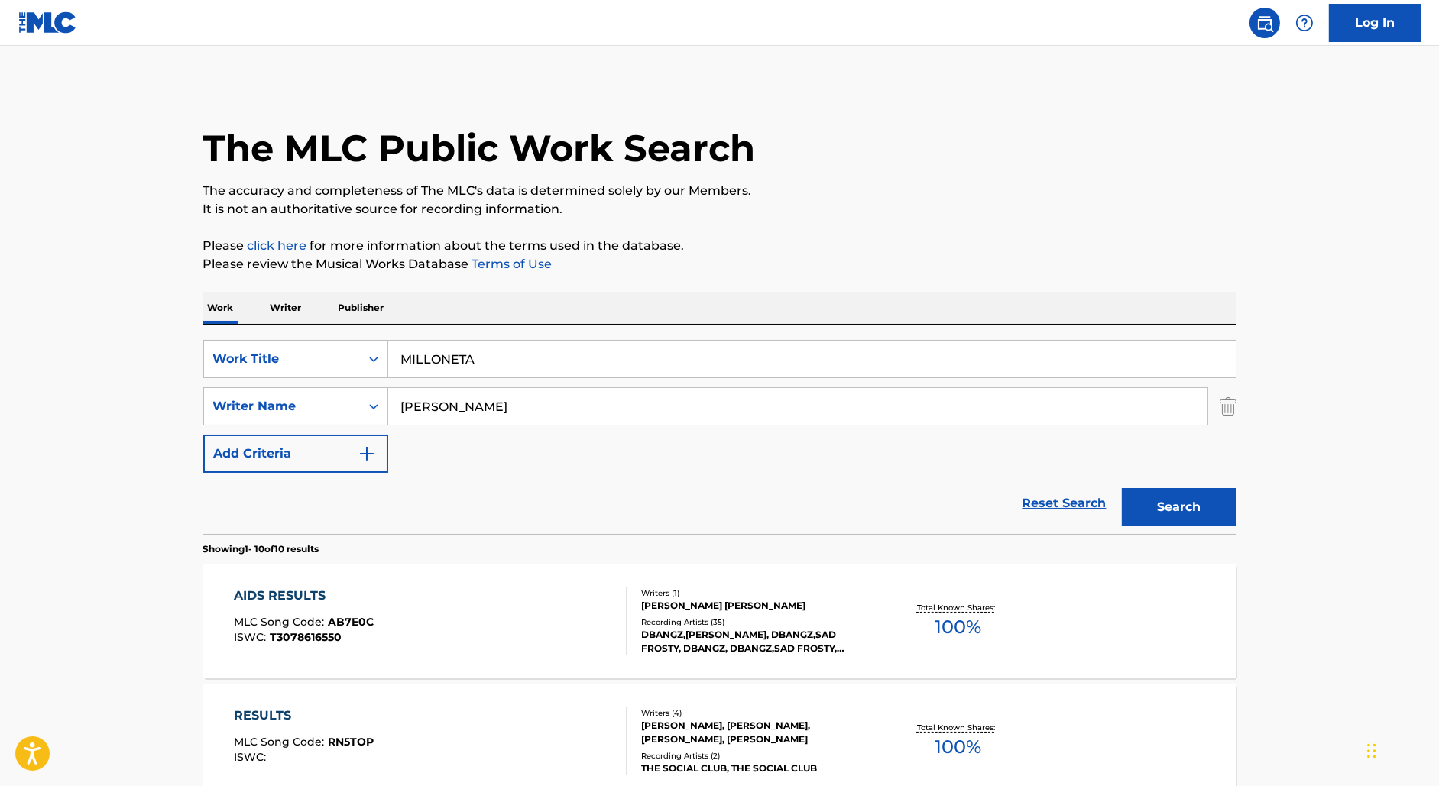
type input "[PERSON_NAME]"
click at [1122, 488] on button "Search" at bounding box center [1179, 507] width 115 height 38
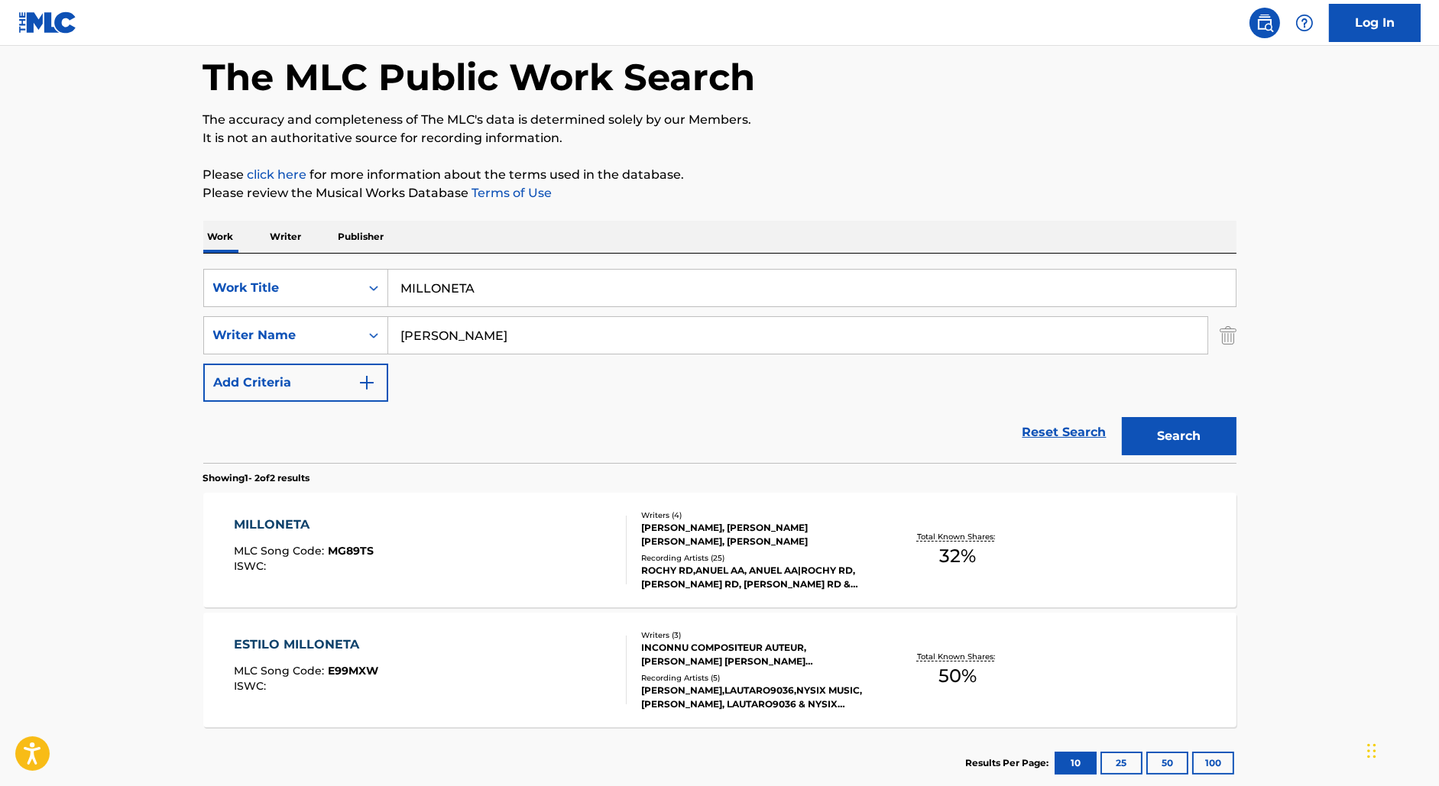
scroll to position [80, 0]
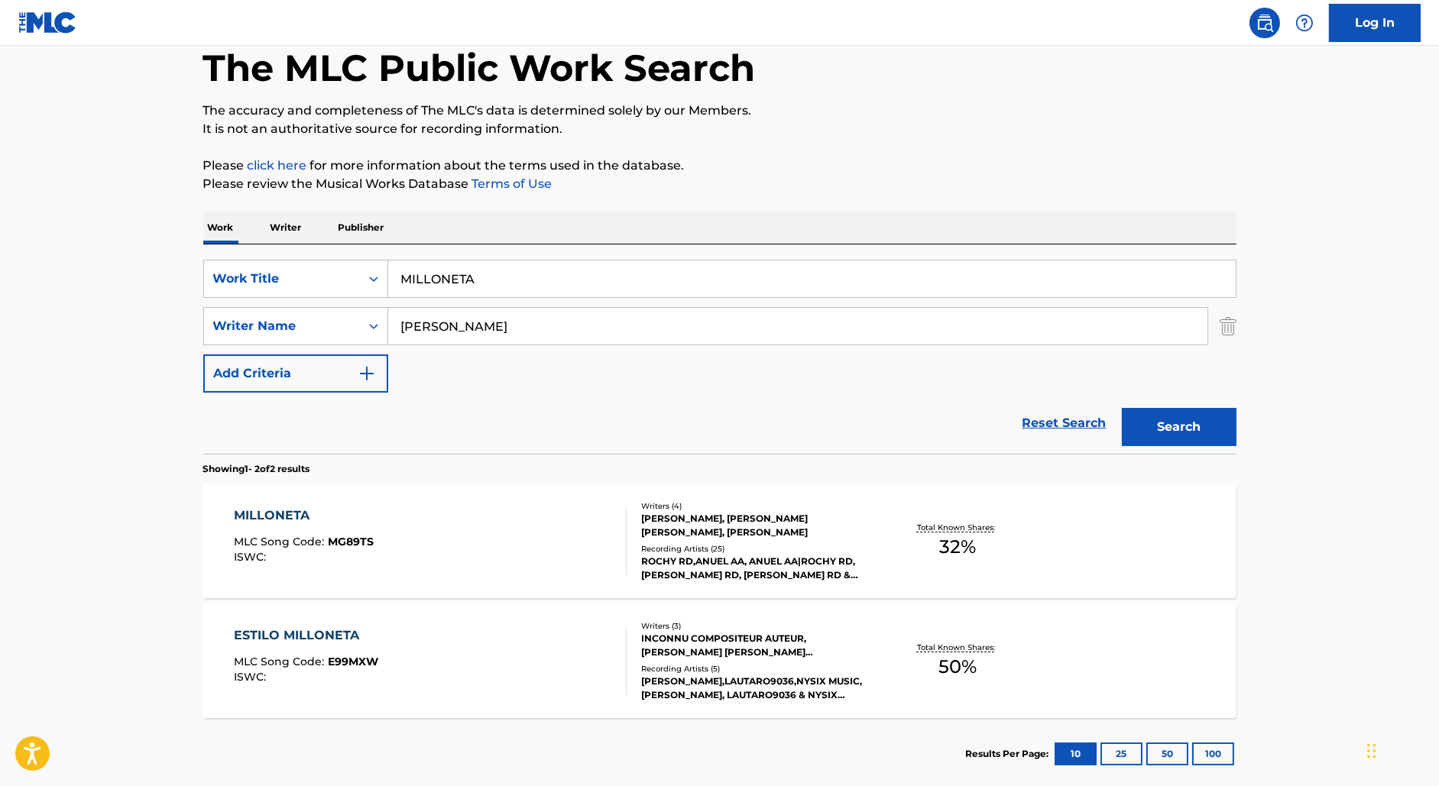
click at [435, 523] on div "MILLONETA MLC Song Code : MG89TS ISWC :" at bounding box center [430, 541] width 393 height 69
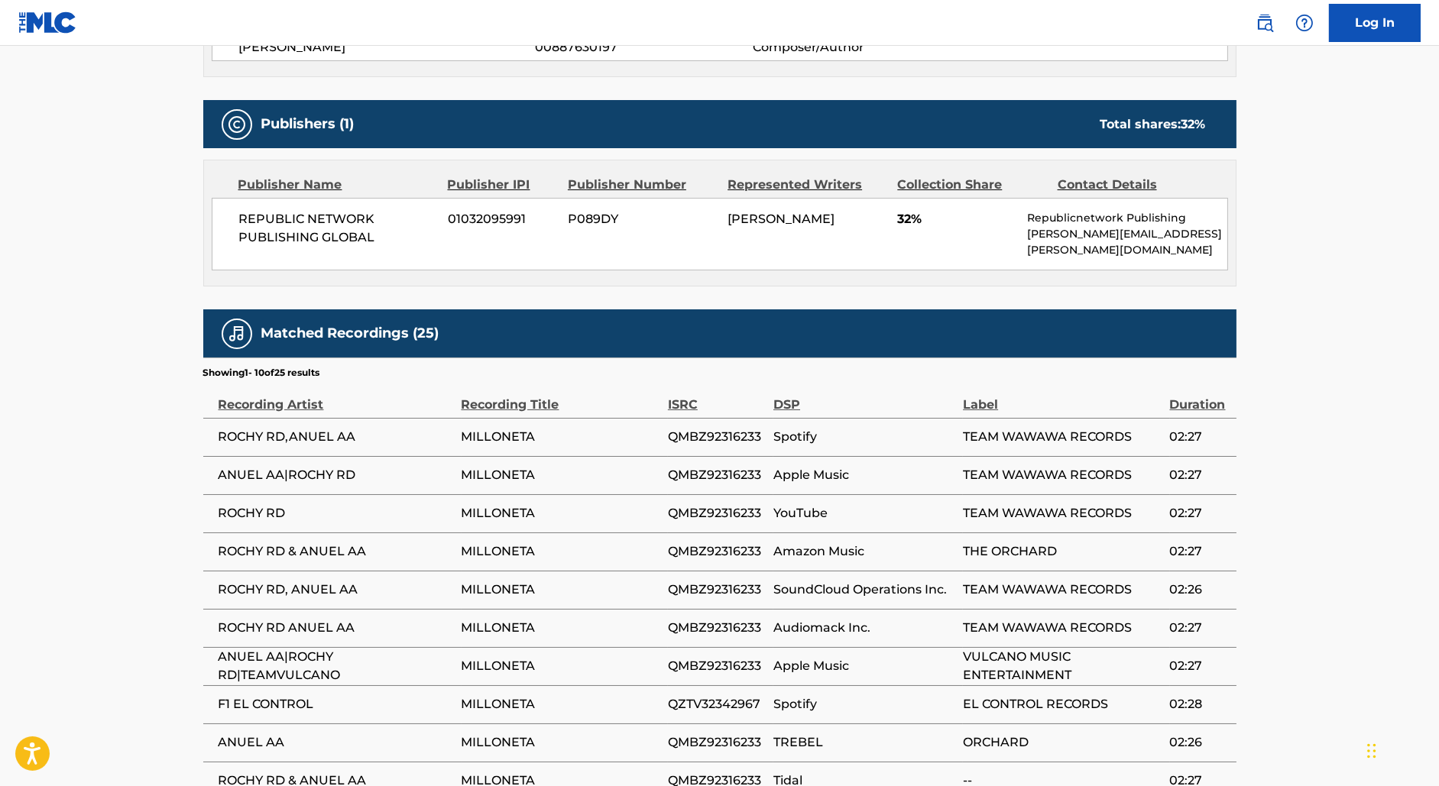
scroll to position [820, 0]
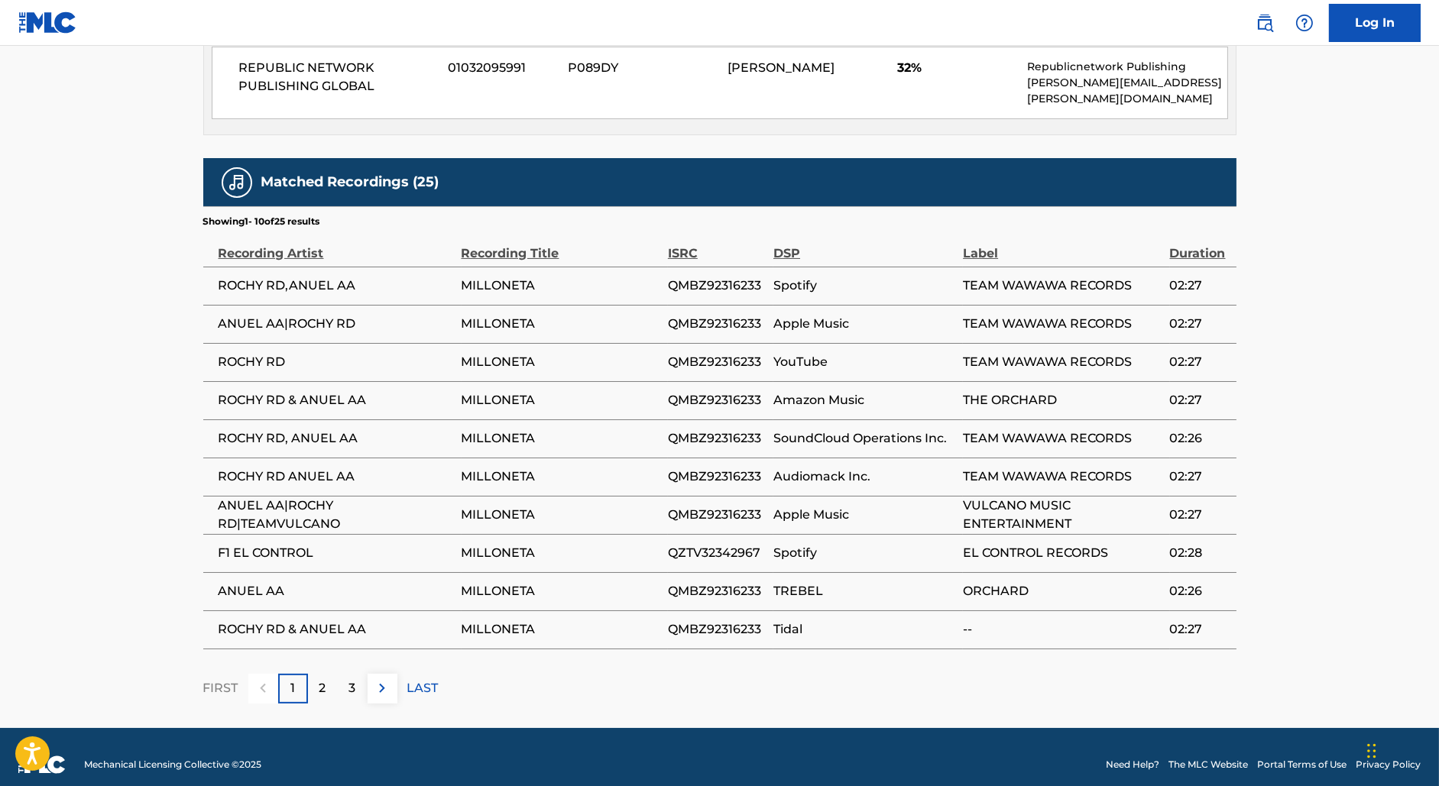
click at [704, 277] on span "QMBZ92316233" at bounding box center [717, 286] width 98 height 18
copy span "QMBZ92316233"
